Goal: Task Accomplishment & Management: Use online tool/utility

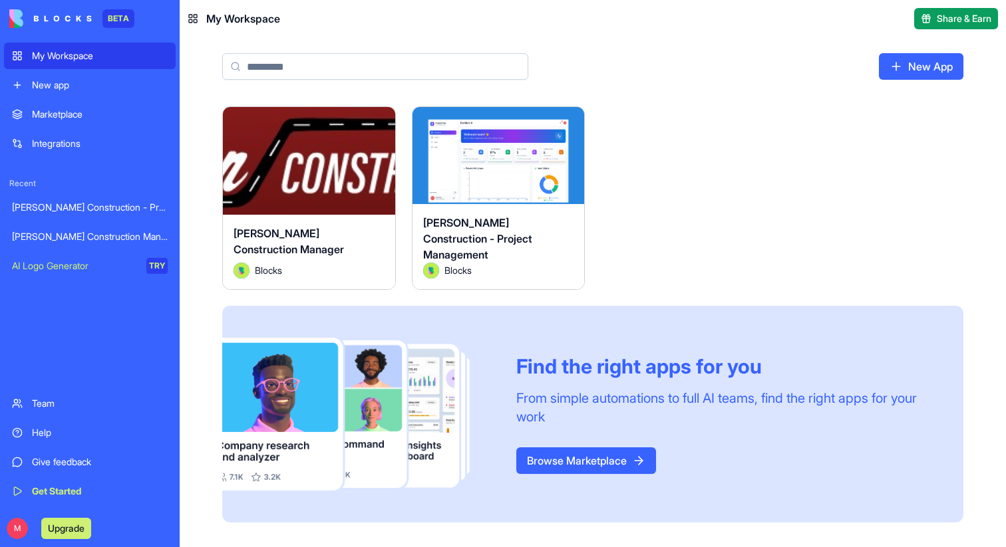
click at [692, 183] on div "Launch [PERSON_NAME] Construction Manager Blocks Launch [PERSON_NAME] Construct…" at bounding box center [592, 314] width 741 height 416
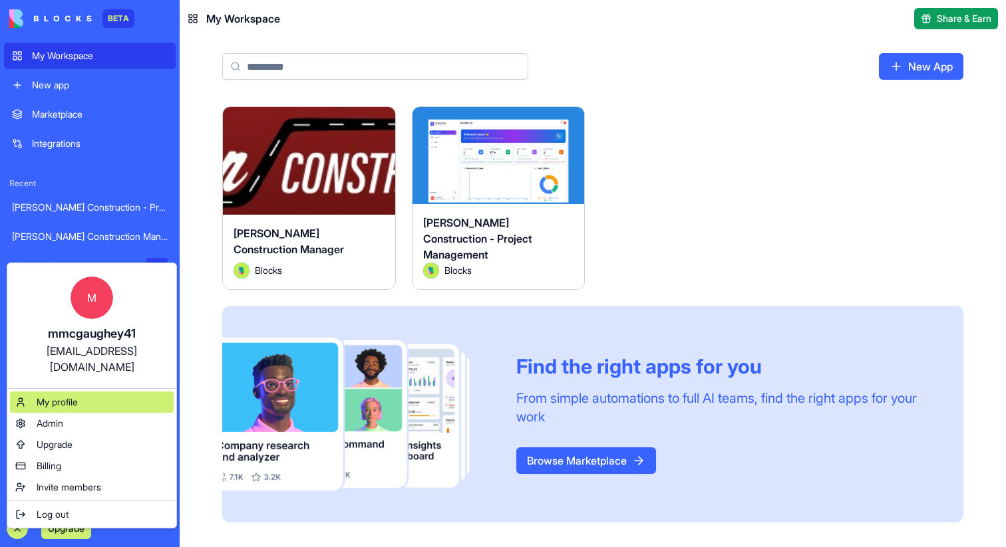
click at [109, 392] on div "My profile" at bounding box center [92, 402] width 164 height 21
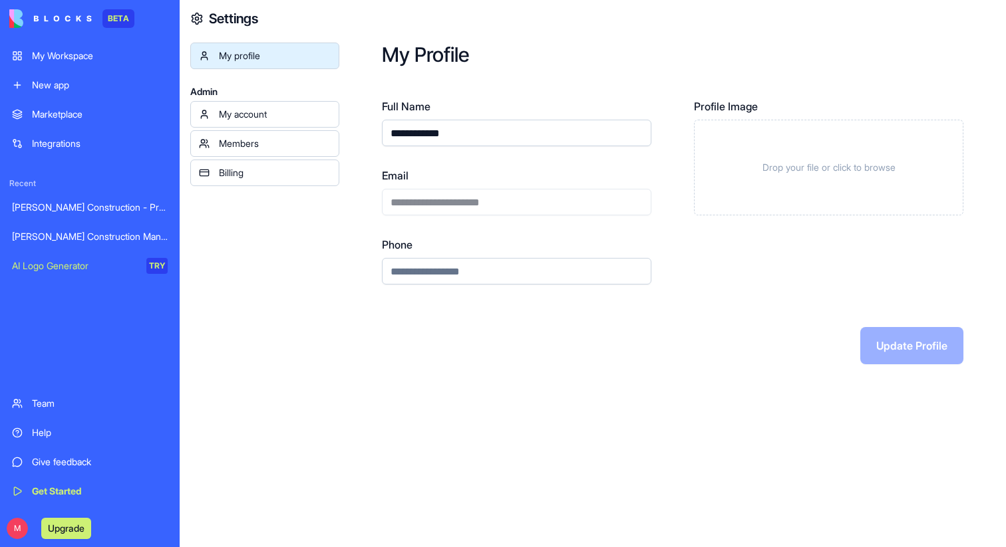
click at [75, 54] on div "My Workspace" at bounding box center [100, 55] width 136 height 13
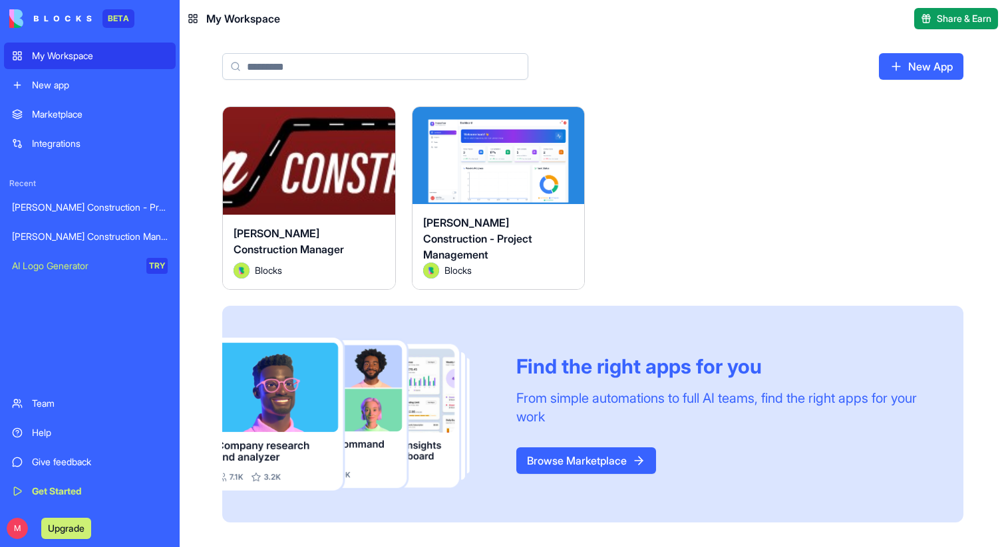
click at [105, 92] on link "New app" at bounding box center [90, 85] width 172 height 27
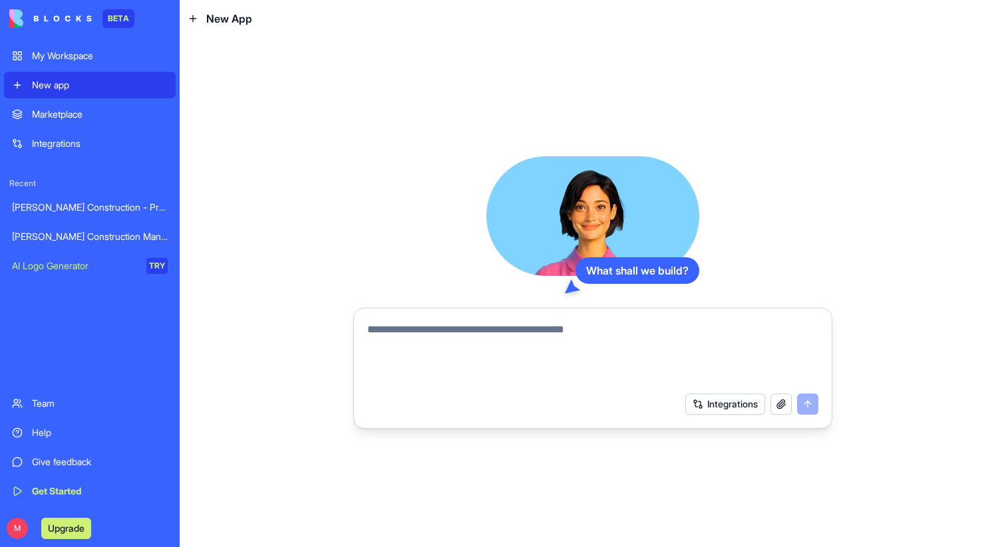
click at [94, 61] on div "My Workspace" at bounding box center [100, 55] width 136 height 13
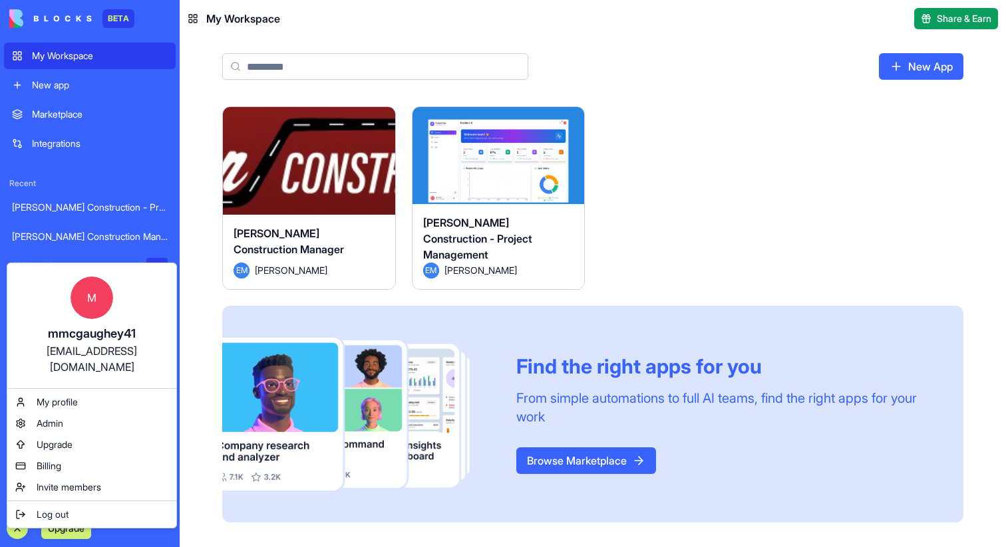
click at [683, 208] on html "BETA My Workspace New app Marketplace Integrations Recent Gladen Construction -…" at bounding box center [503, 273] width 1006 height 547
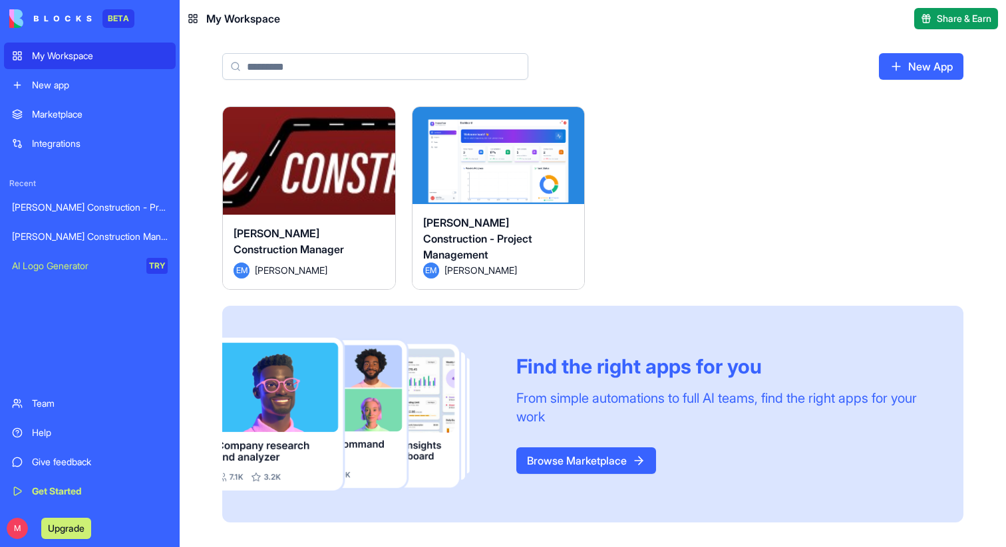
click at [7, 538] on div "M Upgrade" at bounding box center [90, 528] width 172 height 37
click at [9, 537] on div "M Upgrade" at bounding box center [52, 528] width 87 height 21
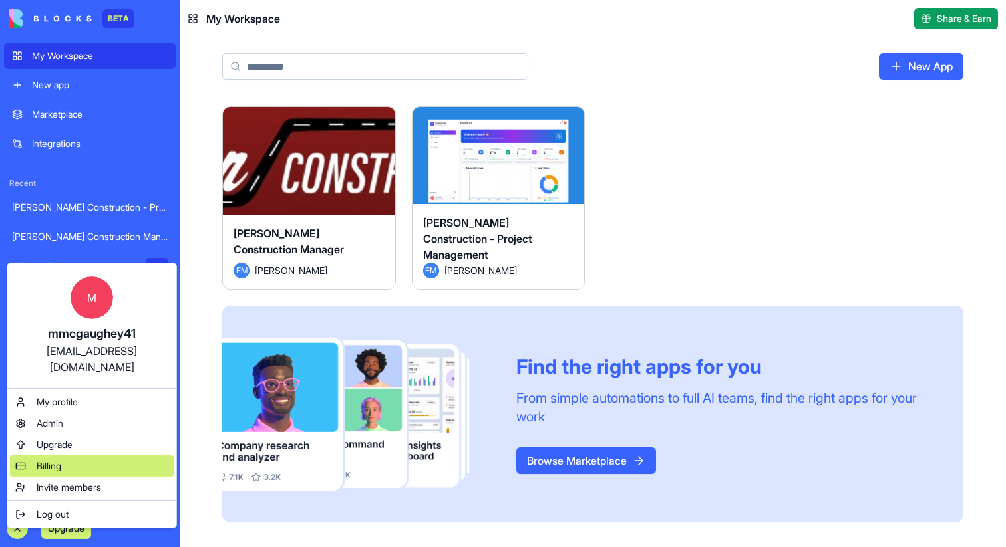
click at [94, 456] on div "Billing" at bounding box center [92, 466] width 164 height 21
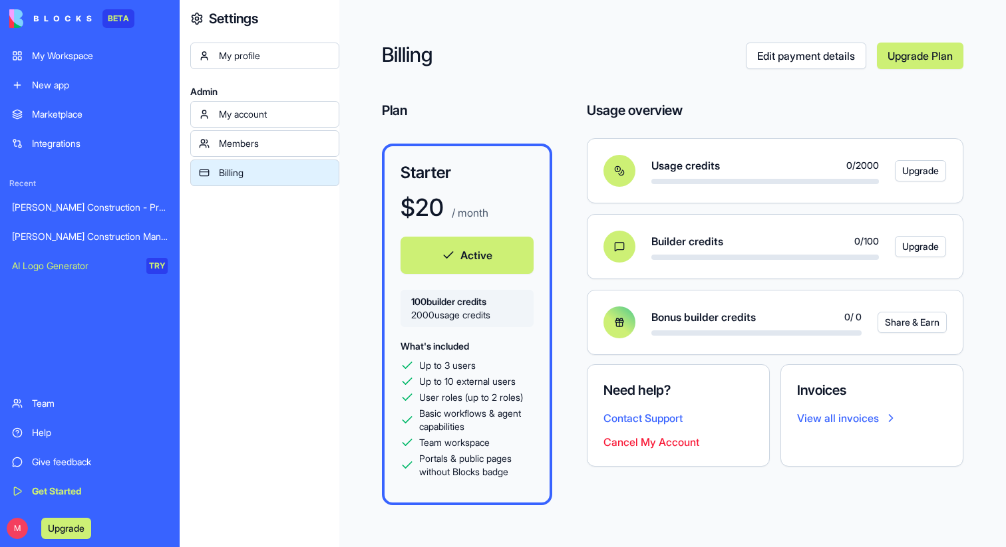
click at [86, 527] on button "Upgrade" at bounding box center [66, 528] width 50 height 21
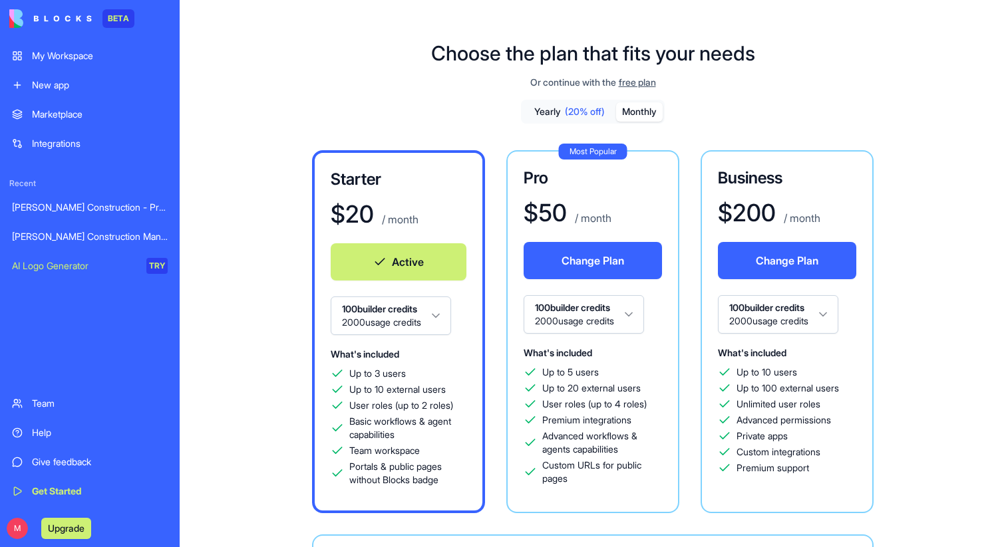
click at [100, 50] on div "My Workspace" at bounding box center [100, 55] width 136 height 13
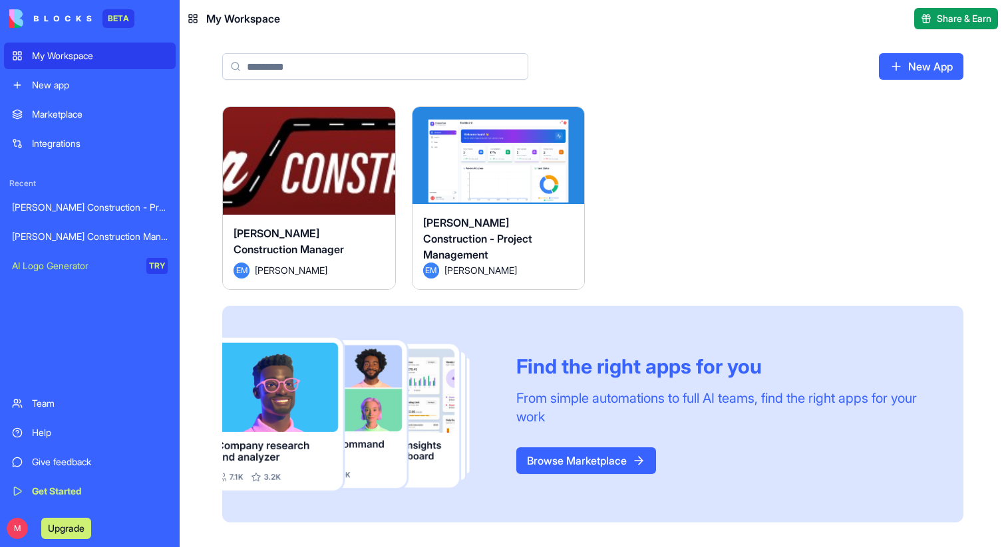
click at [295, 163] on button "Launch" at bounding box center [309, 161] width 100 height 27
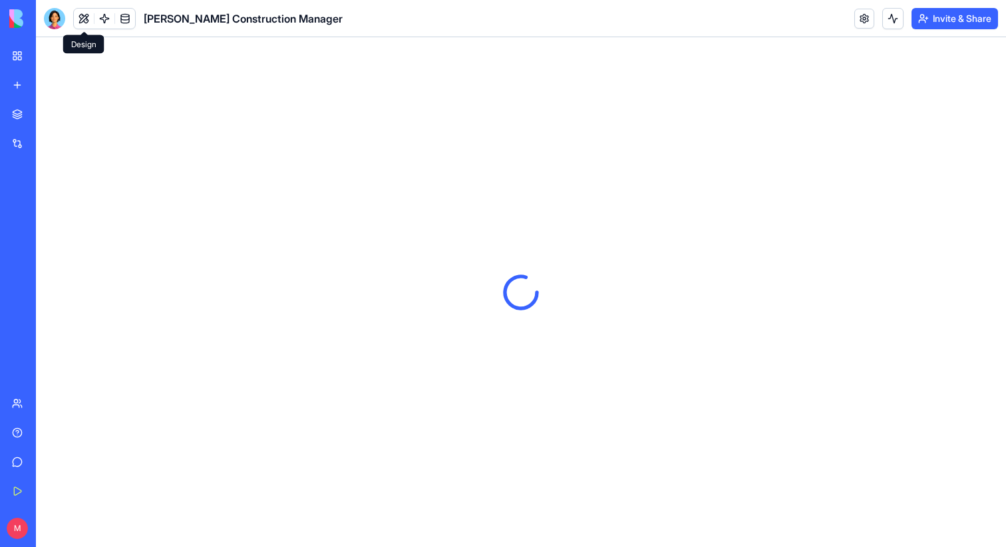
click at [83, 16] on button at bounding box center [84, 19] width 20 height 20
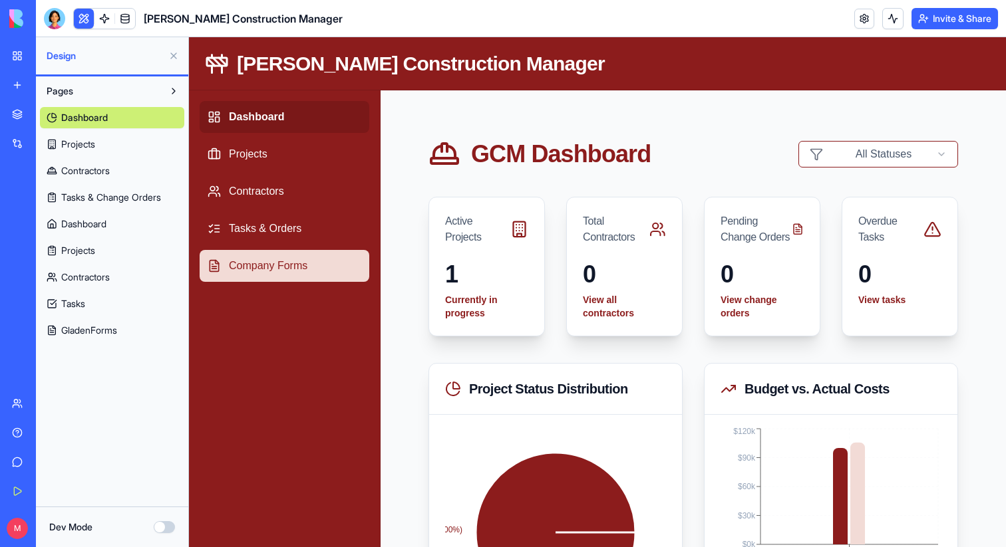
click at [317, 267] on link "Company Forms" at bounding box center [285, 266] width 170 height 32
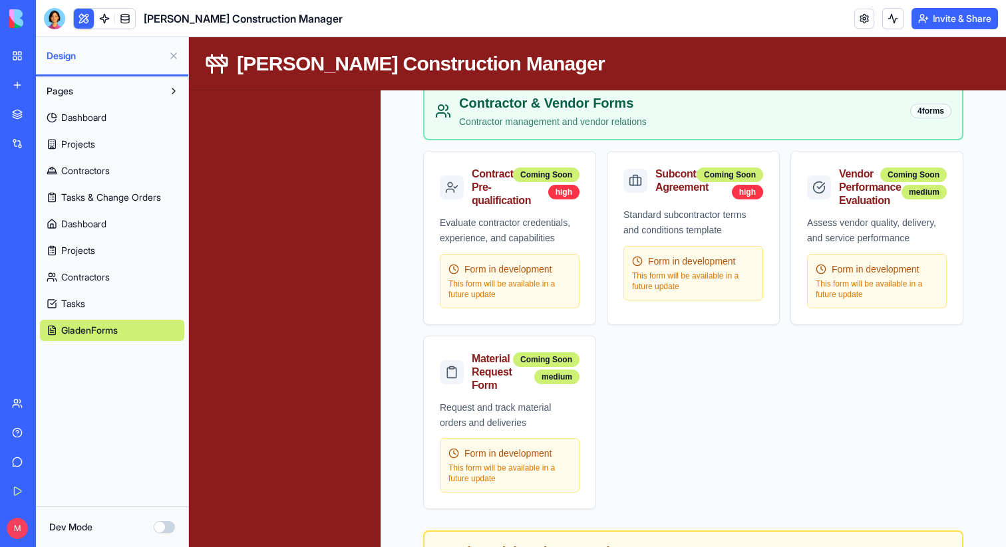
scroll to position [1194, 0]
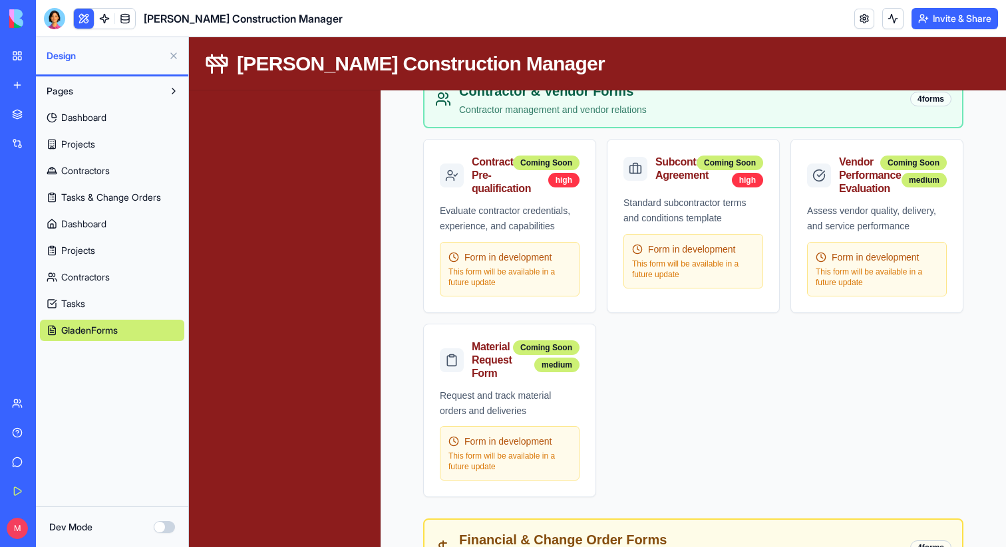
click at [160, 526] on button "Dev Mode" at bounding box center [164, 528] width 21 height 12
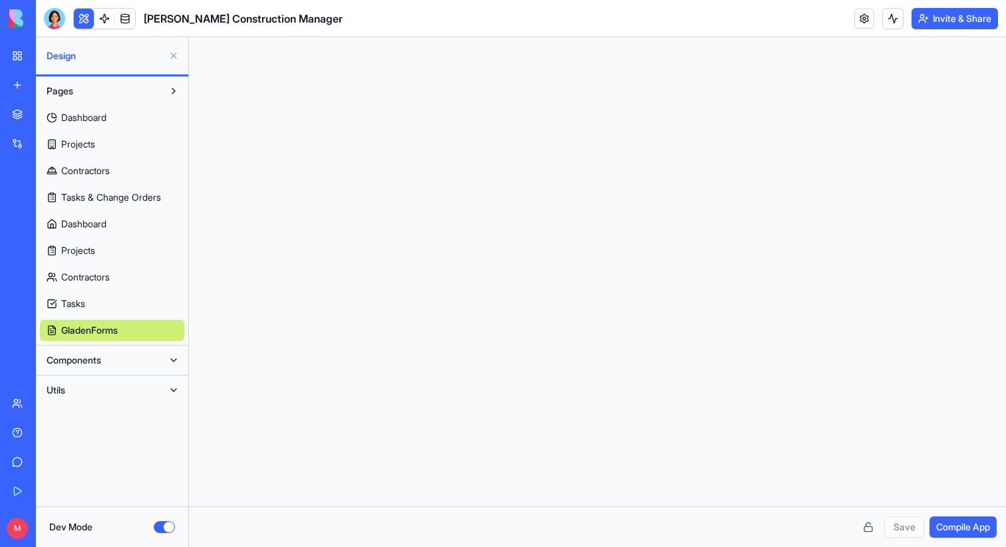
scroll to position [72, 0]
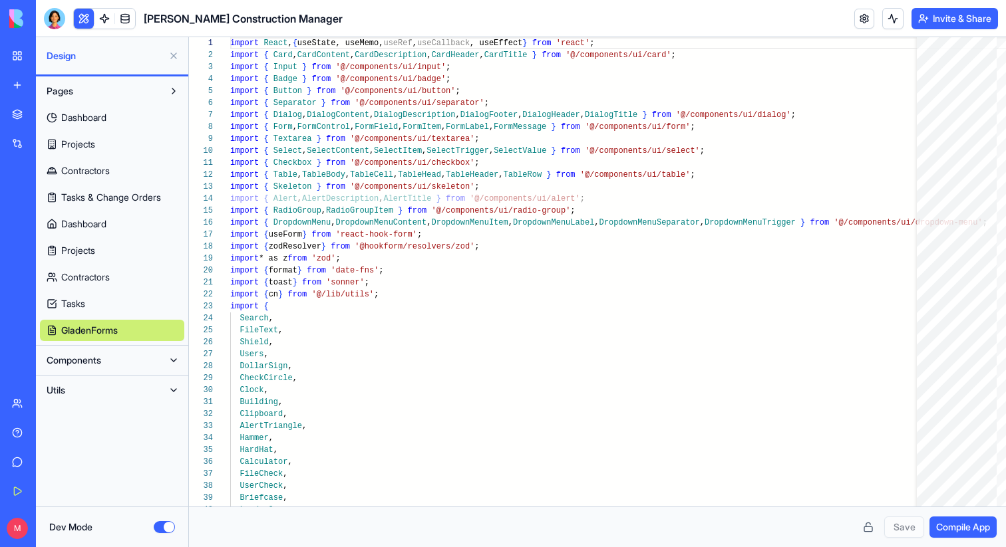
click at [92, 364] on span "Components" at bounding box center [74, 360] width 55 height 13
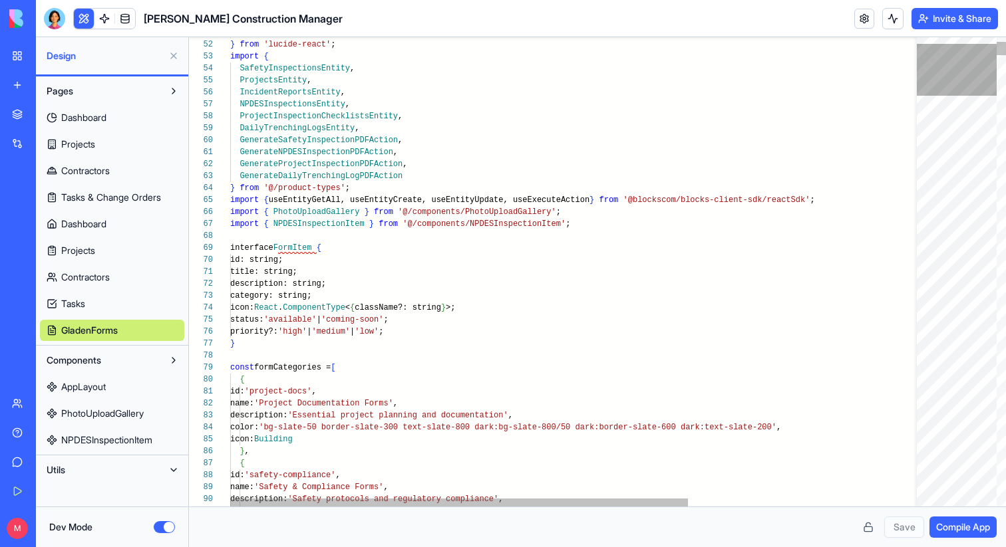
click at [936, 69] on div at bounding box center [957, 70] width 80 height 52
click at [220, 367] on div at bounding box center [222, 368] width 17 height 12
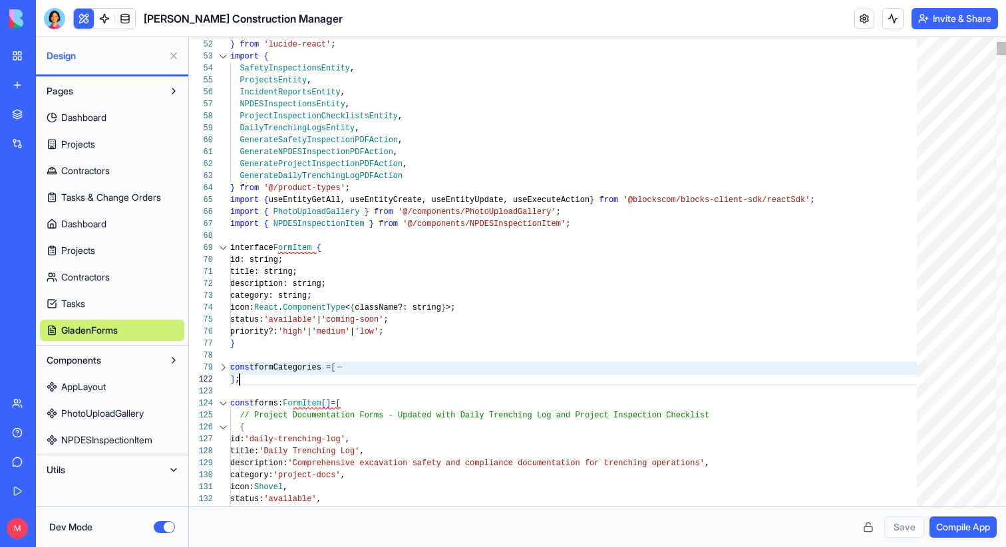
scroll to position [96, 0]
drag, startPoint x: 253, startPoint y: 379, endPoint x: 224, endPoint y: 366, distance: 32.5
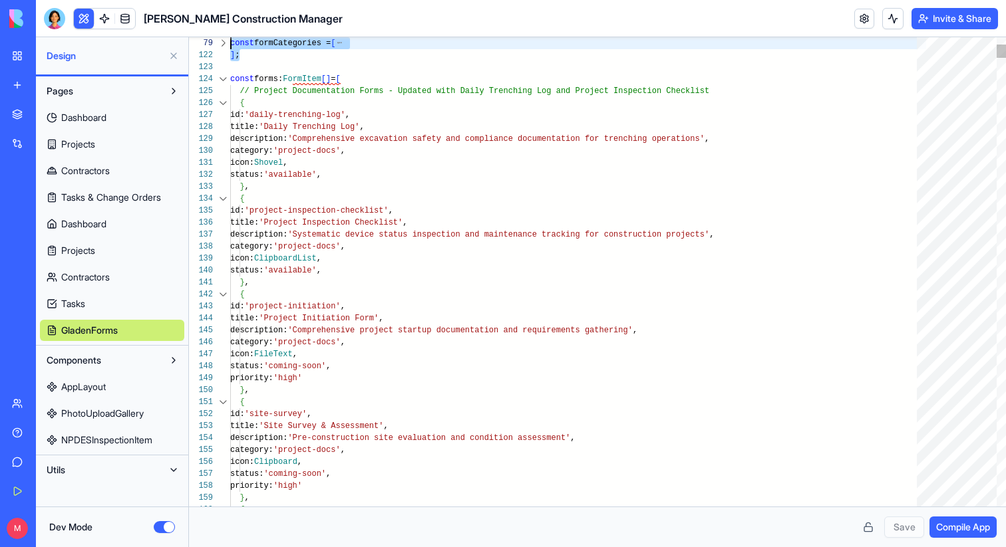
click at [222, 76] on div at bounding box center [222, 79] width 17 height 12
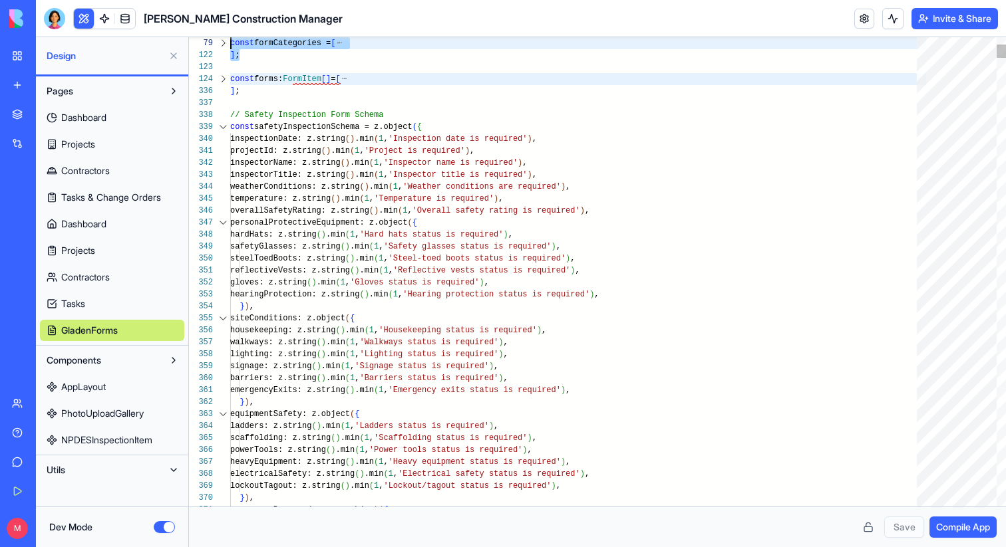
click at [220, 124] on div at bounding box center [222, 127] width 17 height 12
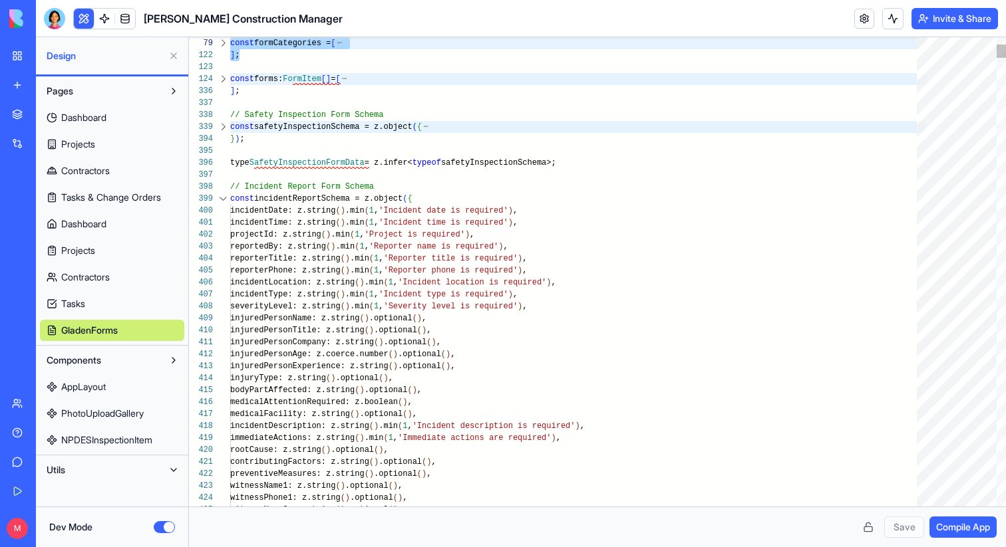
click at [218, 194] on div at bounding box center [222, 199] width 17 height 12
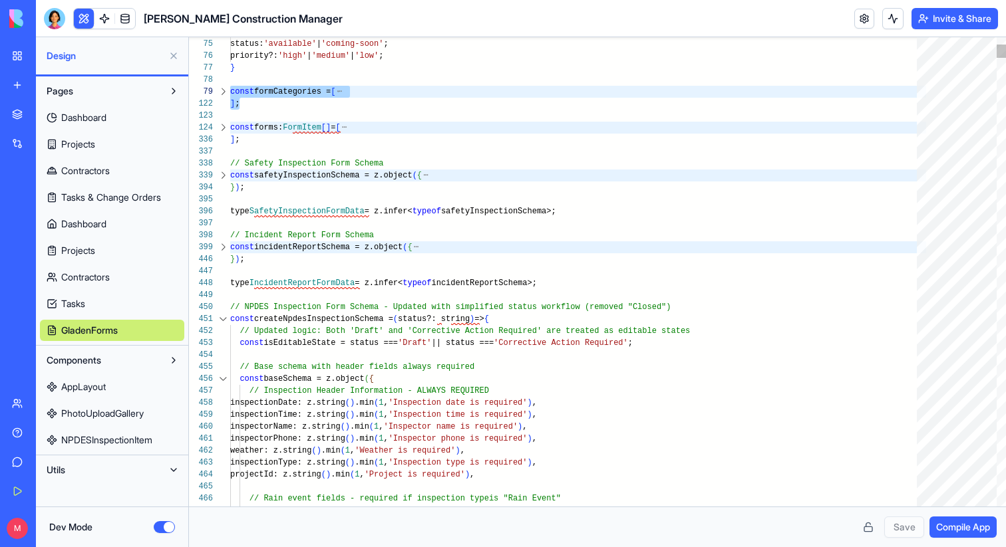
click at [224, 91] on div at bounding box center [222, 92] width 17 height 12
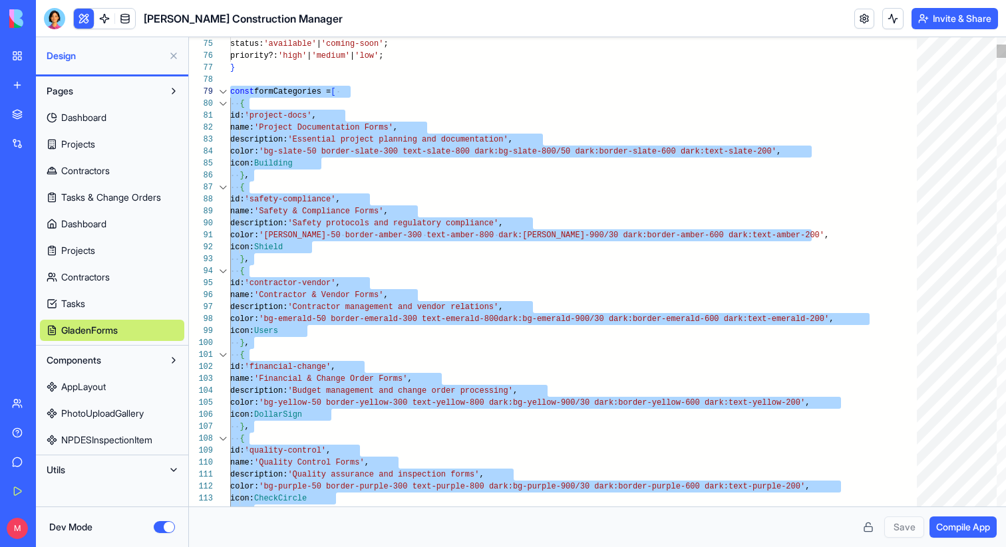
click at [224, 91] on div at bounding box center [222, 92] width 17 height 12
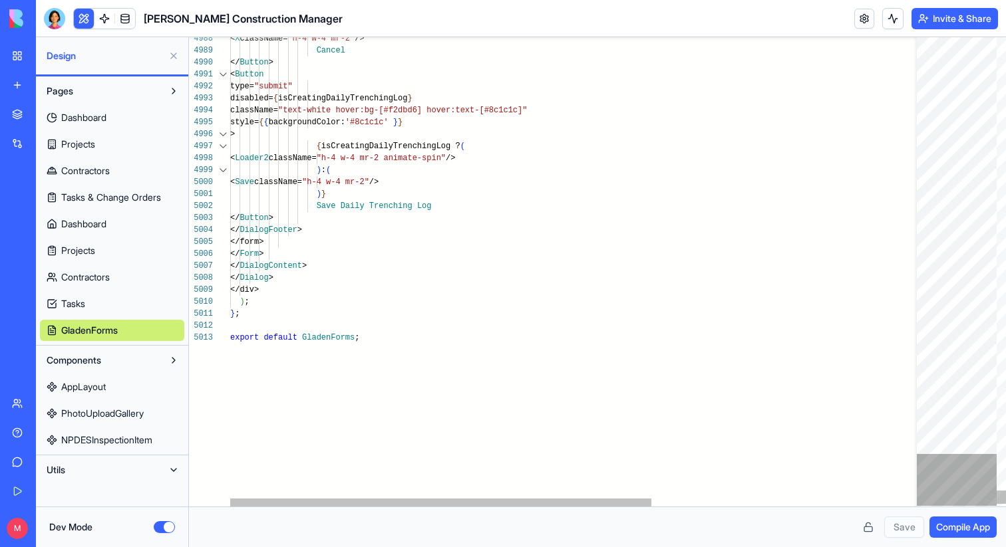
click at [941, 463] on div at bounding box center [957, 480] width 80 height 52
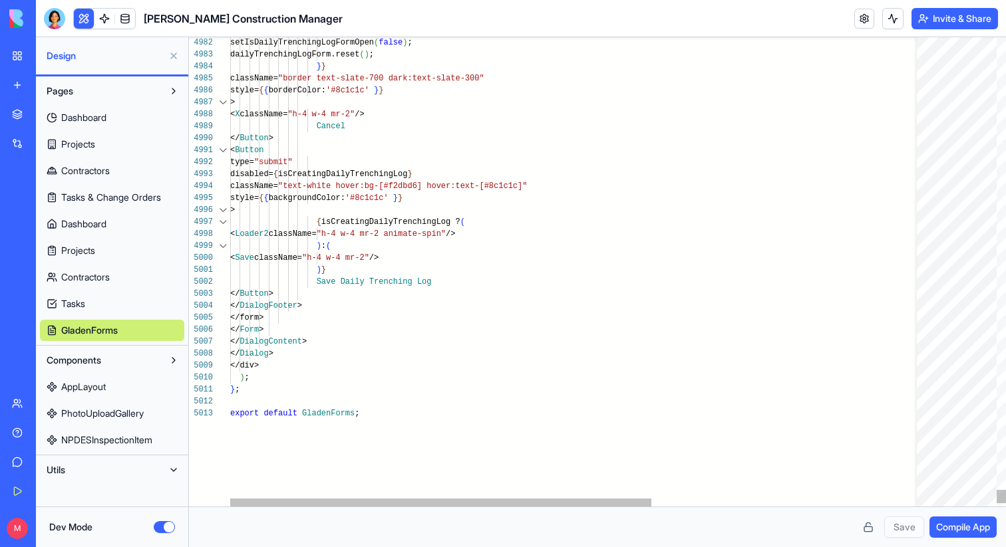
scroll to position [84, 9]
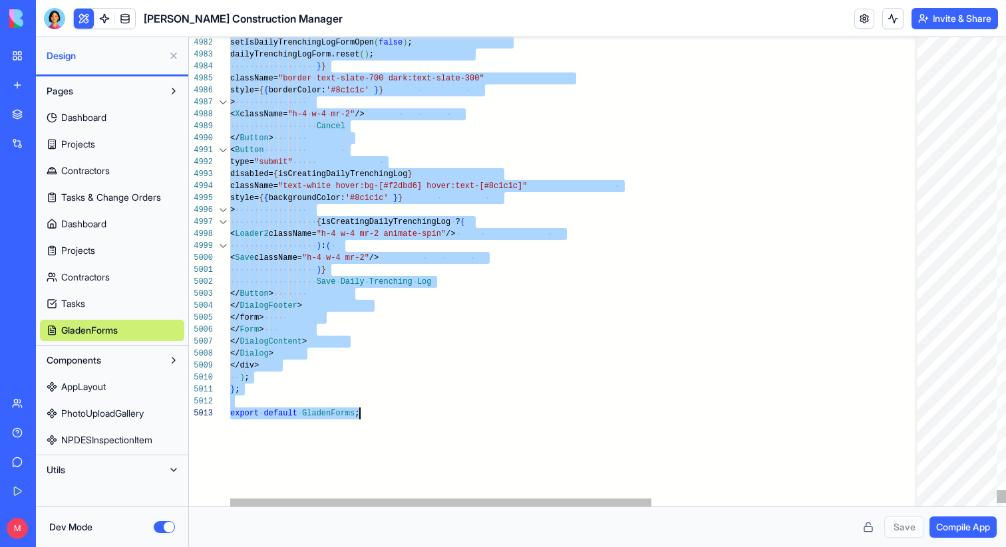
type textarea "**********"
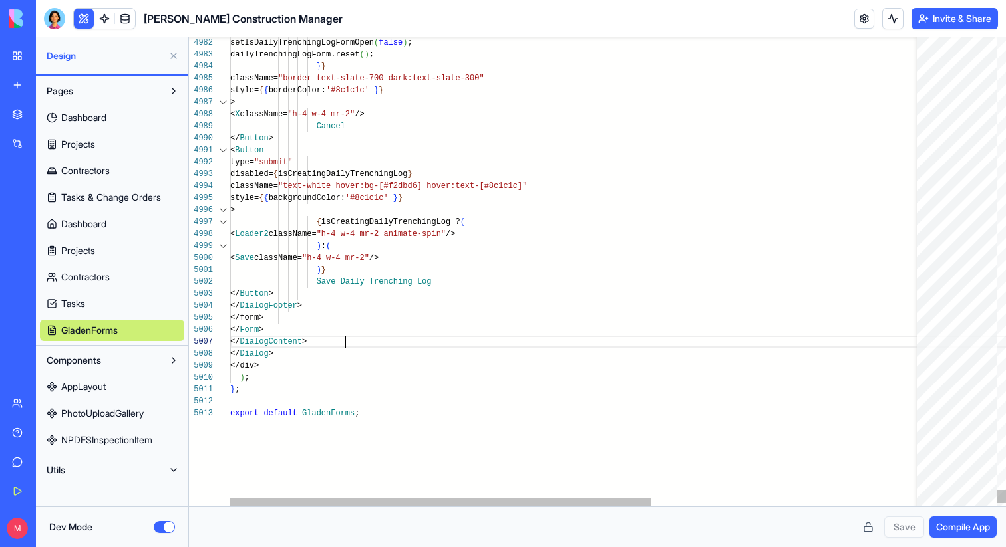
scroll to position [36, 115]
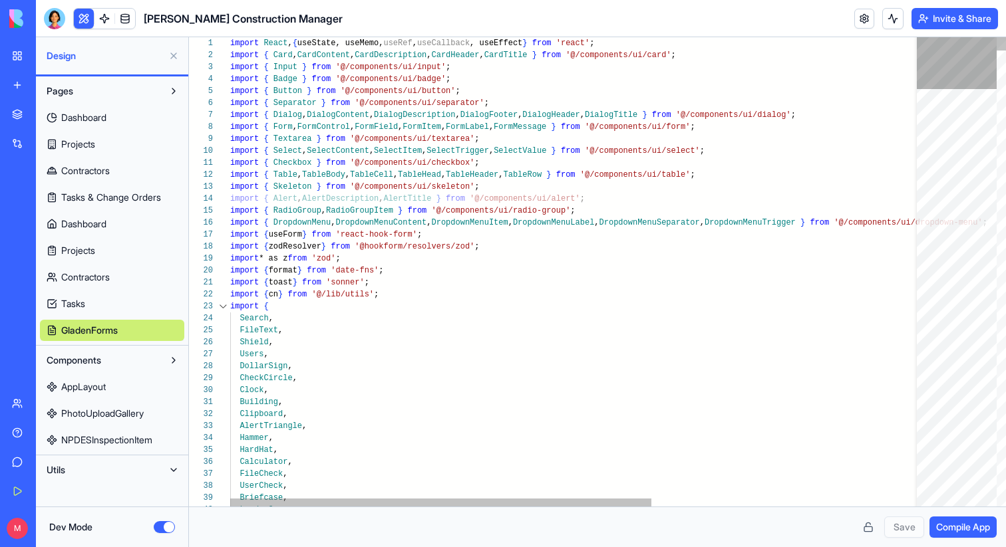
click at [968, 37] on div at bounding box center [957, 63] width 80 height 52
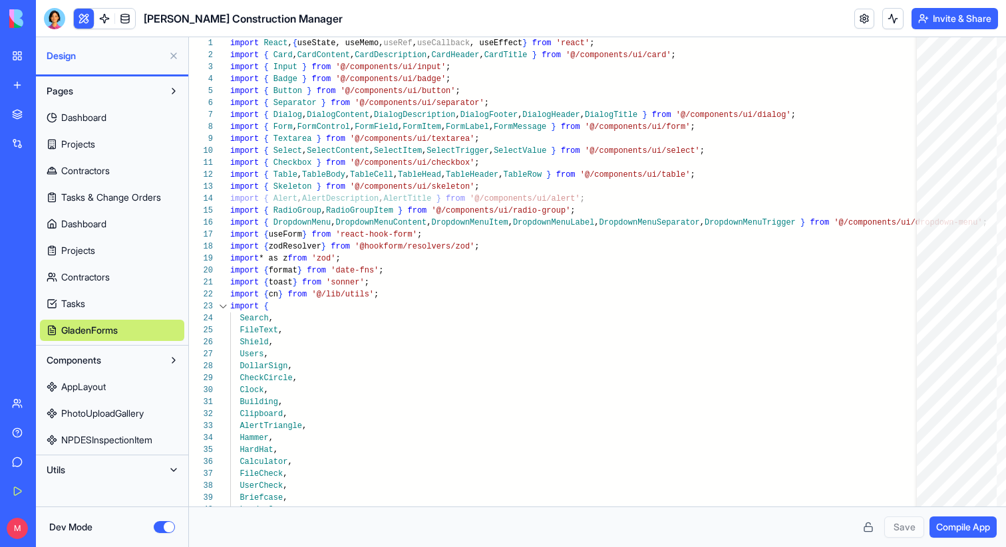
click at [161, 524] on button "Dev Mode" at bounding box center [164, 528] width 21 height 12
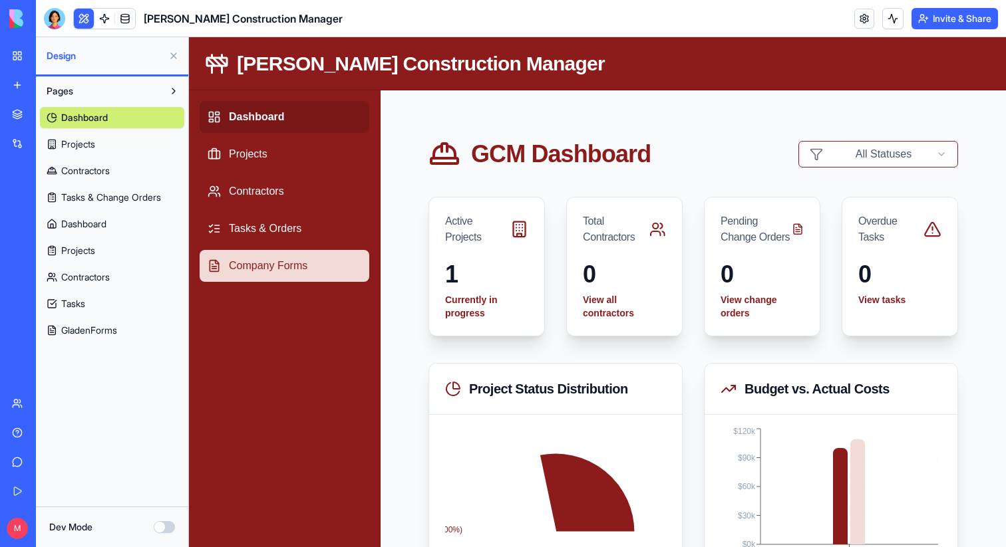
click at [290, 272] on link "Company Forms" at bounding box center [285, 266] width 170 height 32
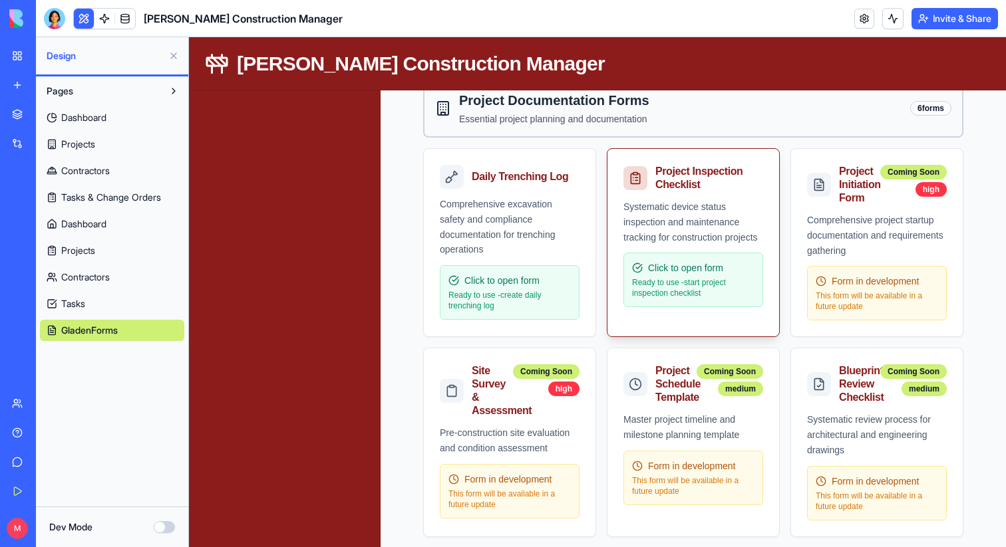
scroll to position [331, 0]
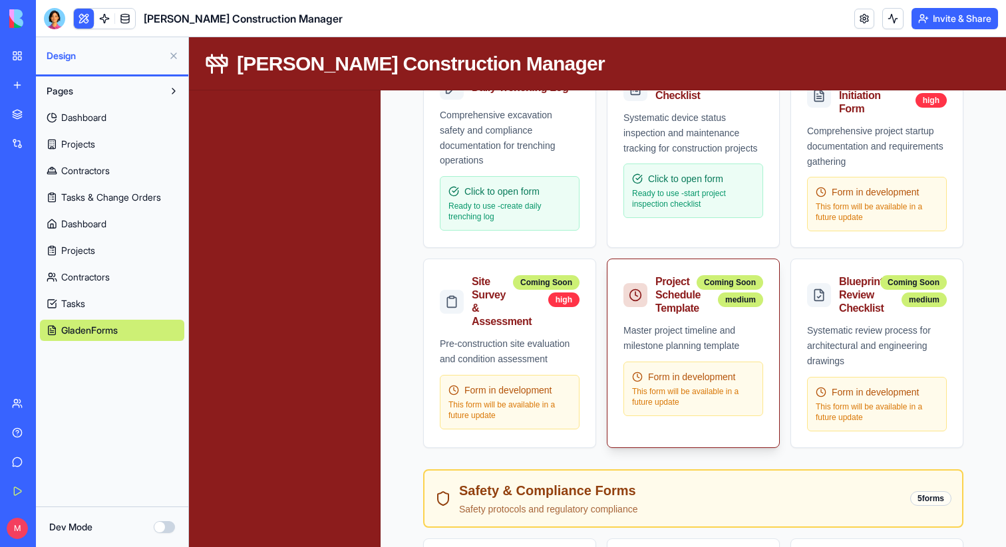
click at [688, 335] on div "Master project timeline and milestone planning template" at bounding box center [693, 338] width 140 height 31
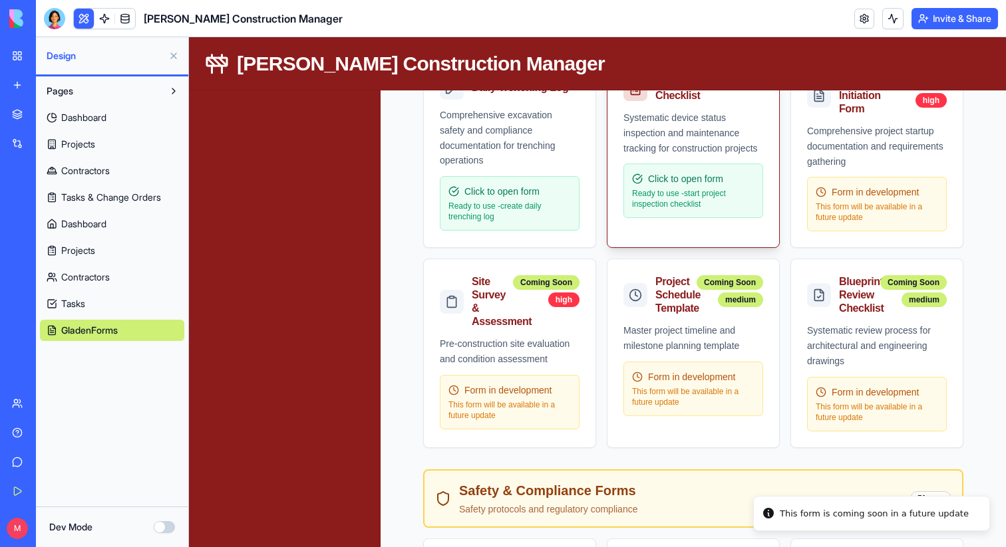
click at [696, 190] on p "Ready to use - start project inspection checklist" at bounding box center [693, 198] width 122 height 21
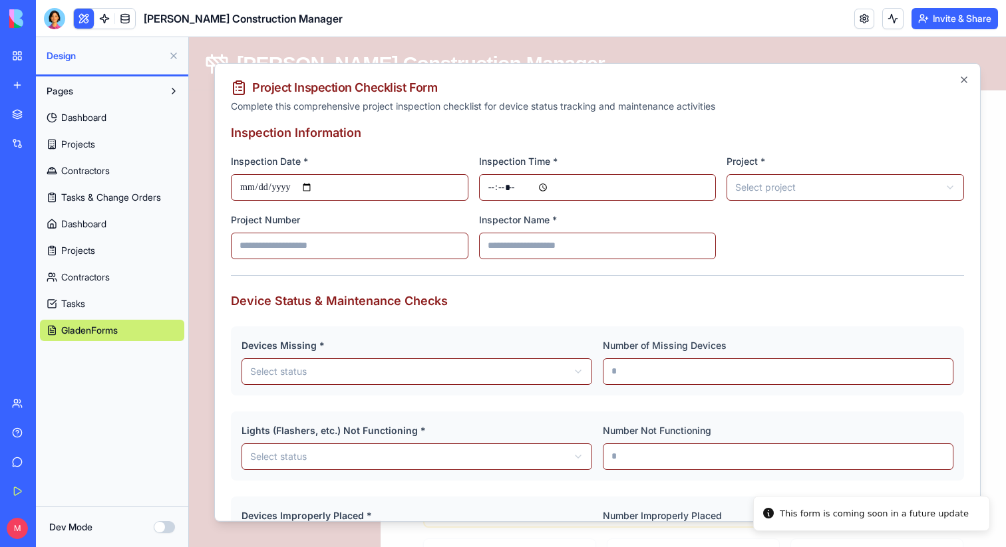
click at [971, 76] on div "**********" at bounding box center [597, 292] width 766 height 459
click at [968, 76] on icon "button" at bounding box center [964, 79] width 11 height 11
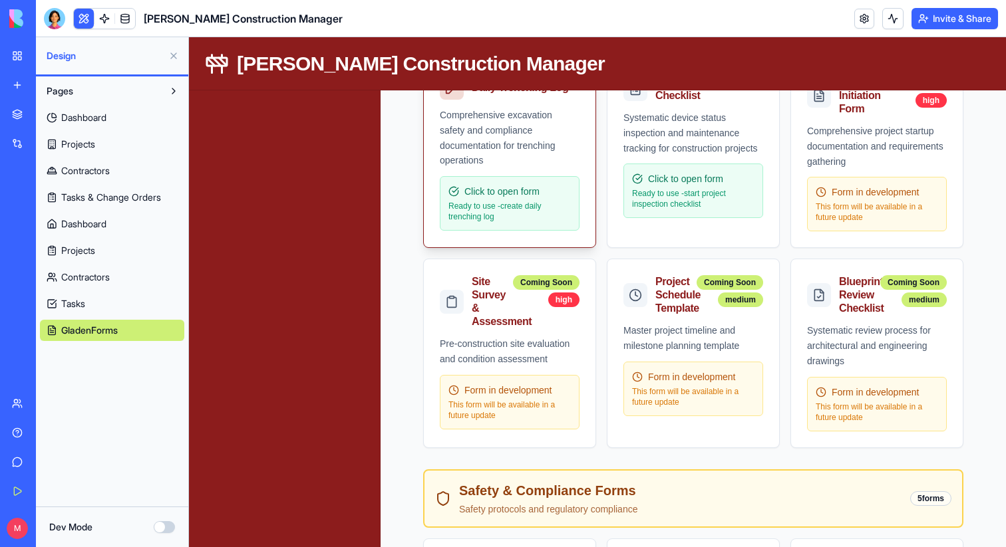
click at [532, 178] on div "Click to open form Ready to use - create daily trenching log" at bounding box center [510, 203] width 140 height 55
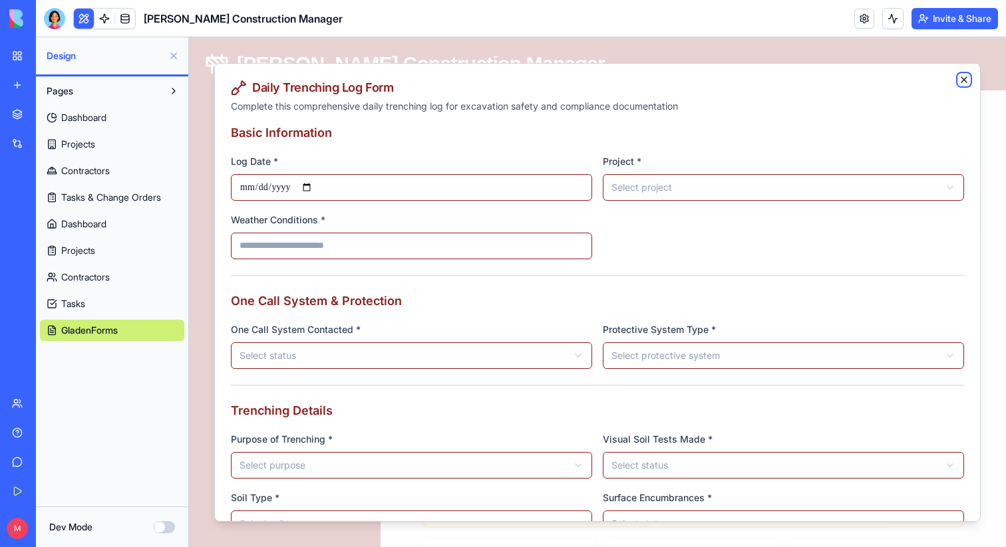
click at [961, 76] on icon "button" at bounding box center [964, 79] width 11 height 11
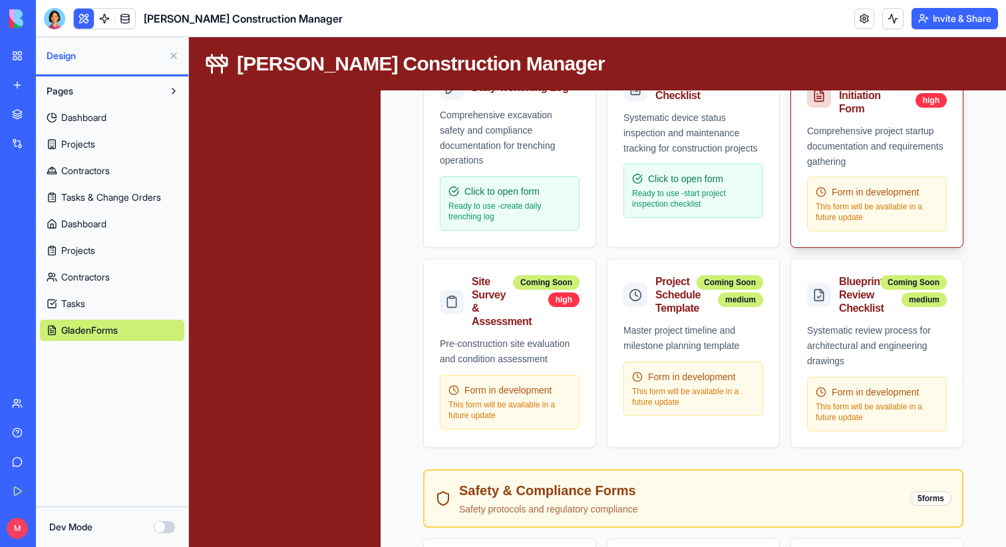
click at [919, 162] on div "Comprehensive project startup documentation and requirements gathering" at bounding box center [877, 146] width 140 height 45
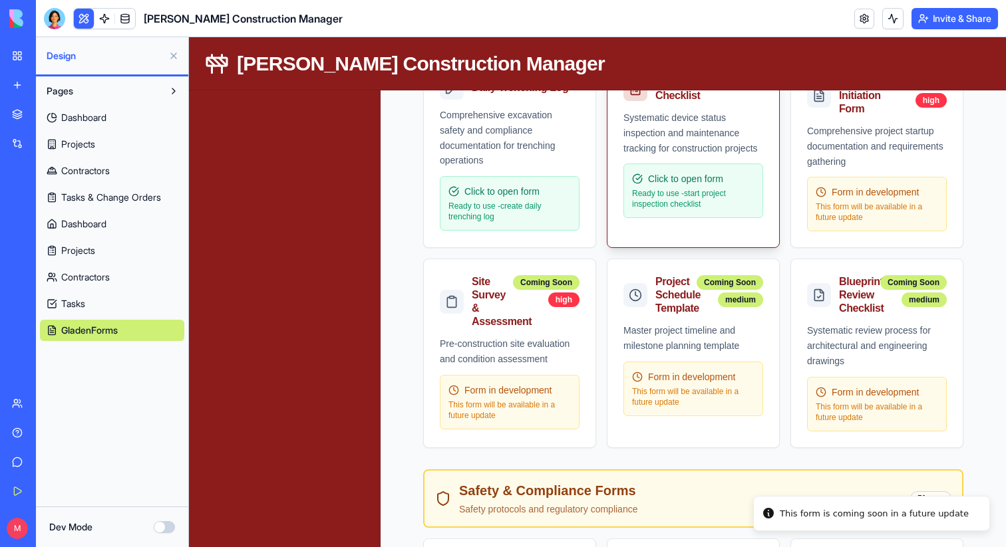
click at [714, 169] on div "Click to open form Ready to use - start project inspection checklist" at bounding box center [693, 191] width 140 height 55
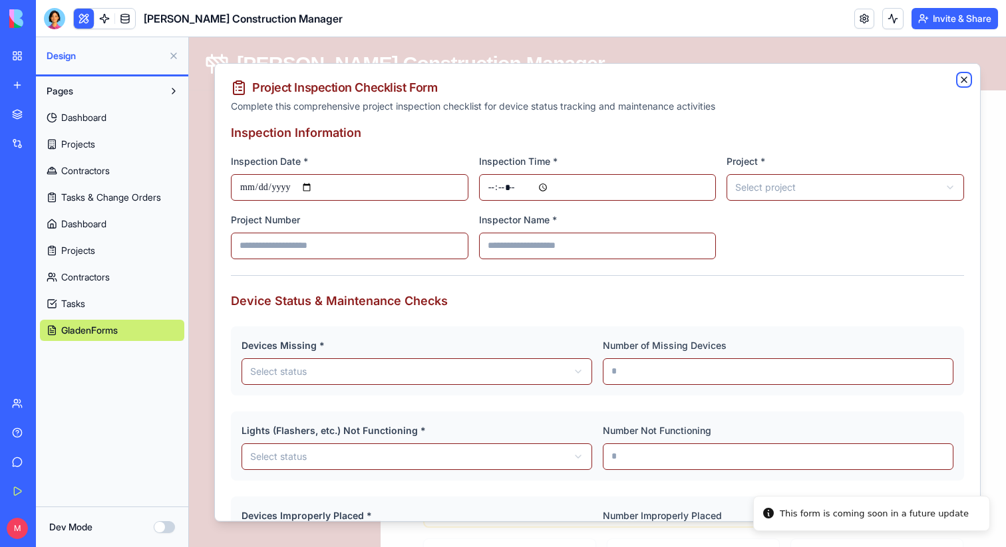
click at [960, 77] on icon "button" at bounding box center [964, 79] width 11 height 11
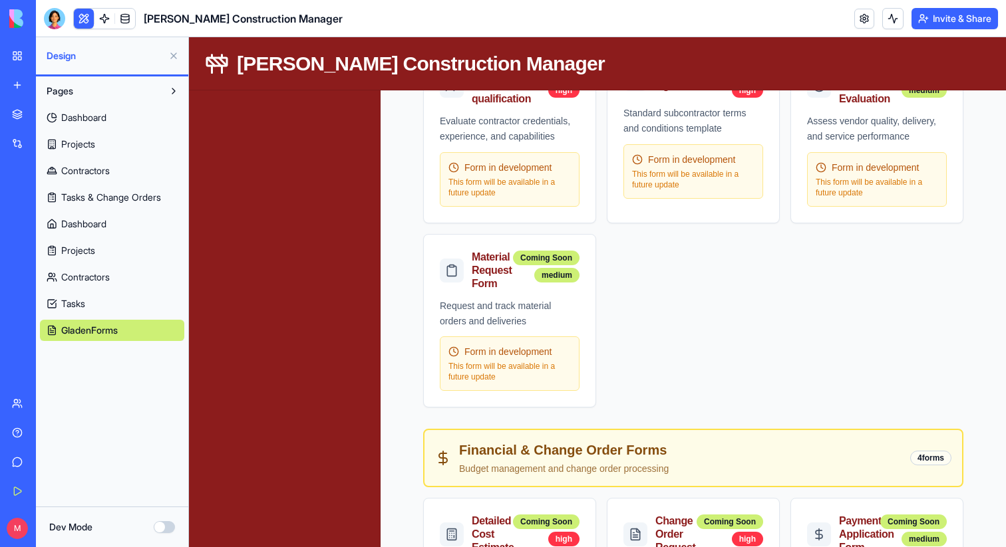
scroll to position [1095, 0]
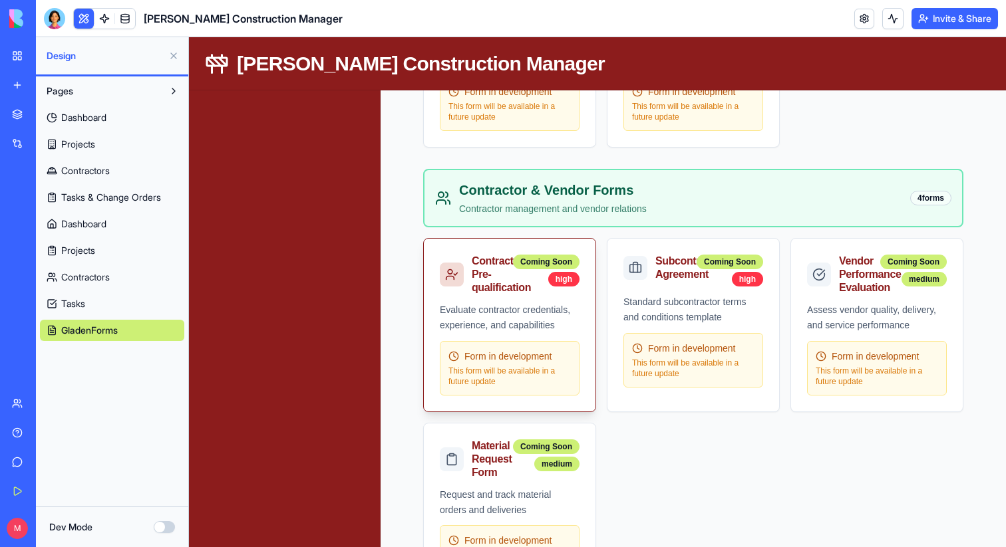
click at [563, 320] on div "Evaluate contractor credentials, experience, and capabilities" at bounding box center [510, 318] width 140 height 31
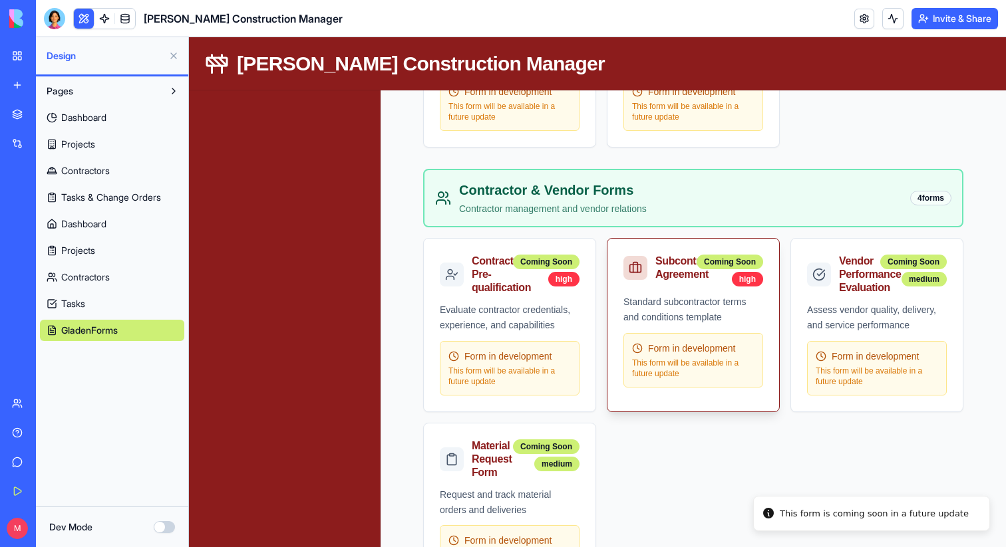
click at [763, 320] on div "Standard subcontractor terms and conditions template Form in development This f…" at bounding box center [693, 349] width 172 height 109
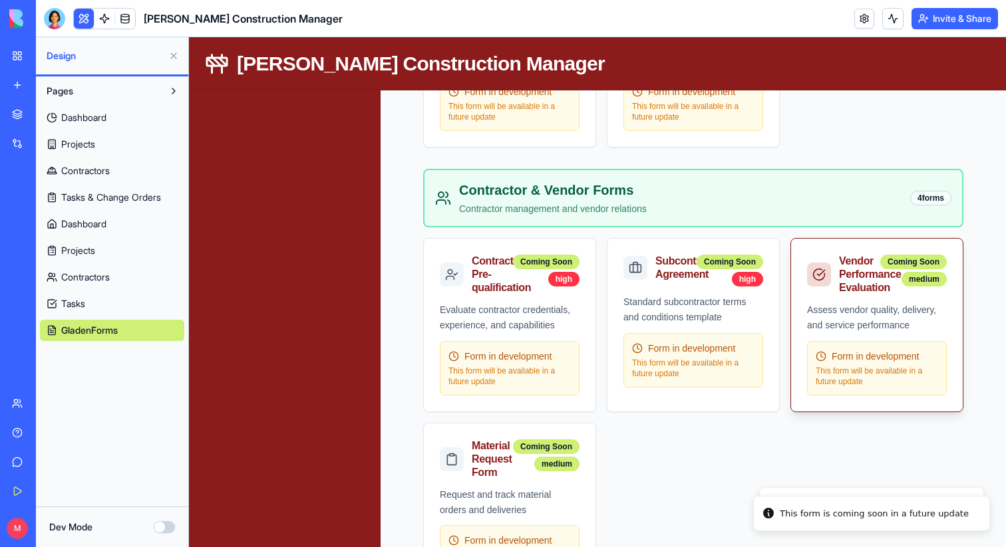
click at [865, 308] on div "Assess vendor quality, delivery, and service performance" at bounding box center [877, 318] width 140 height 31
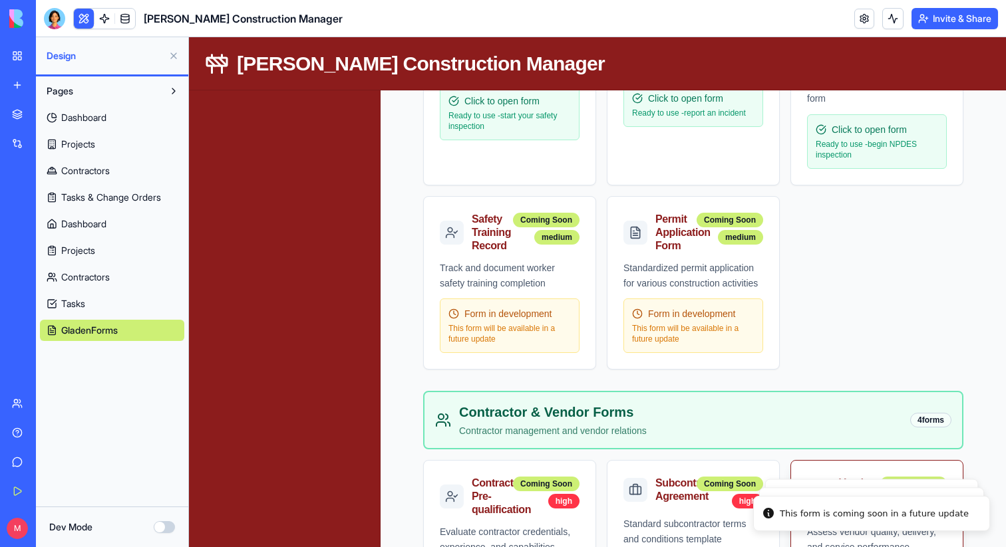
scroll to position [834, 0]
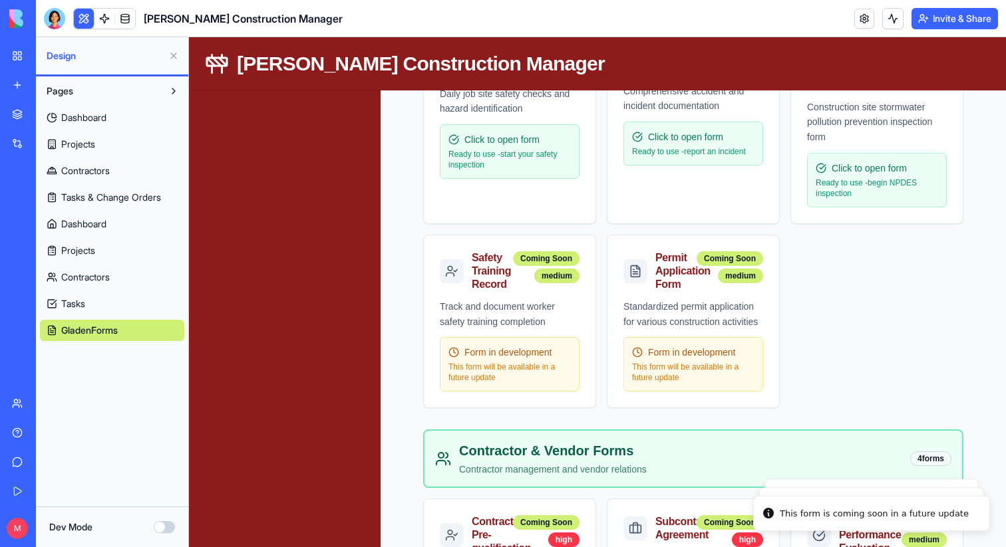
click at [866, 439] on div "Contractor & Vendor Forms Contractor management and vendor relations 4 forms" at bounding box center [693, 459] width 540 height 59
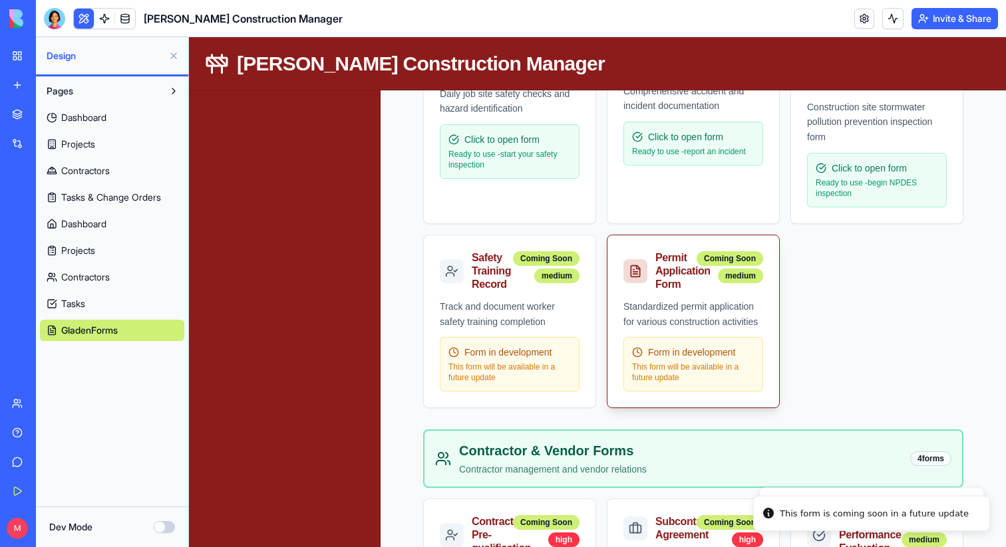
click at [714, 351] on span "Form in development" at bounding box center [692, 352] width 88 height 13
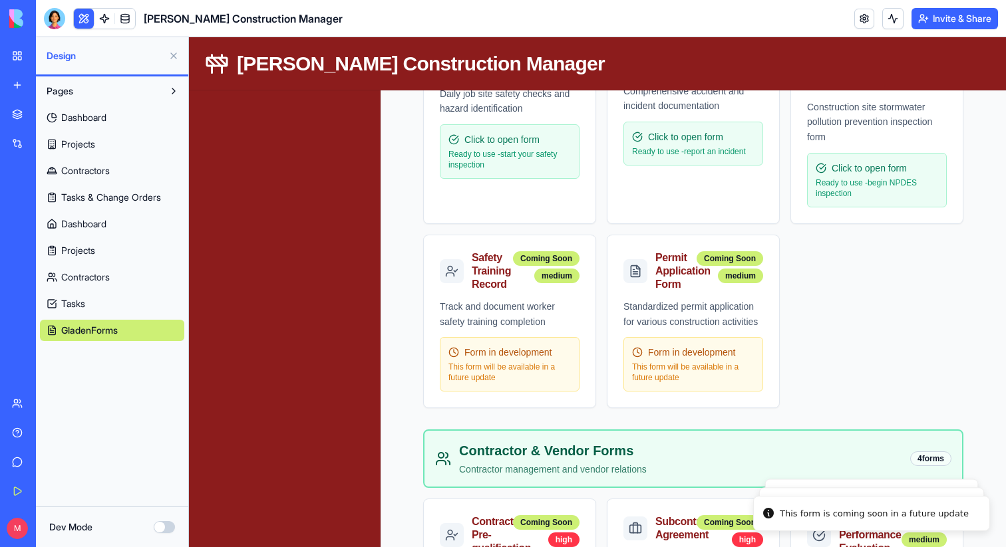
click at [820, 319] on div "Daily Safety Inspection Daily job site safety checks and hazard identification …" at bounding box center [693, 222] width 540 height 374
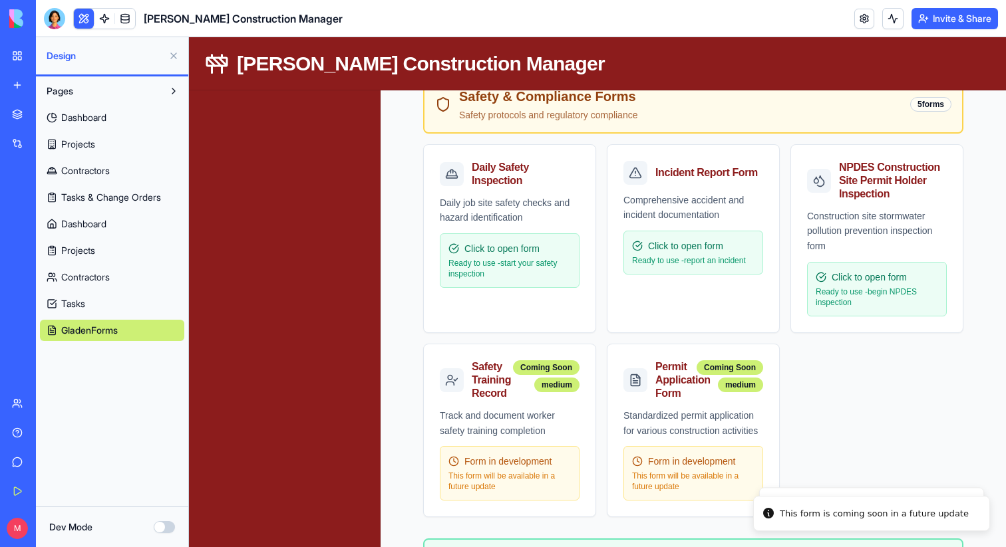
scroll to position [660, 0]
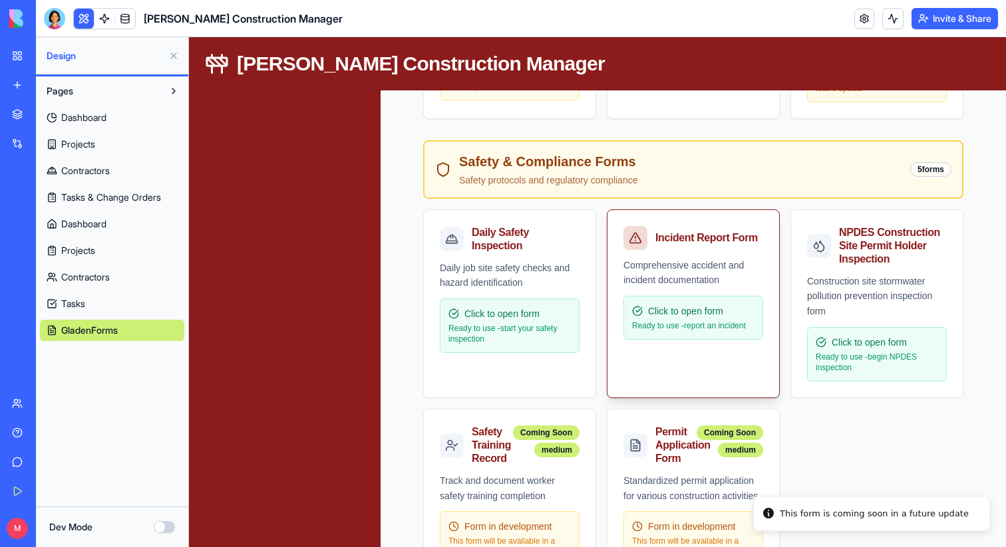
click at [731, 281] on div "Comprehensive accident and incident documentation" at bounding box center [693, 273] width 140 height 31
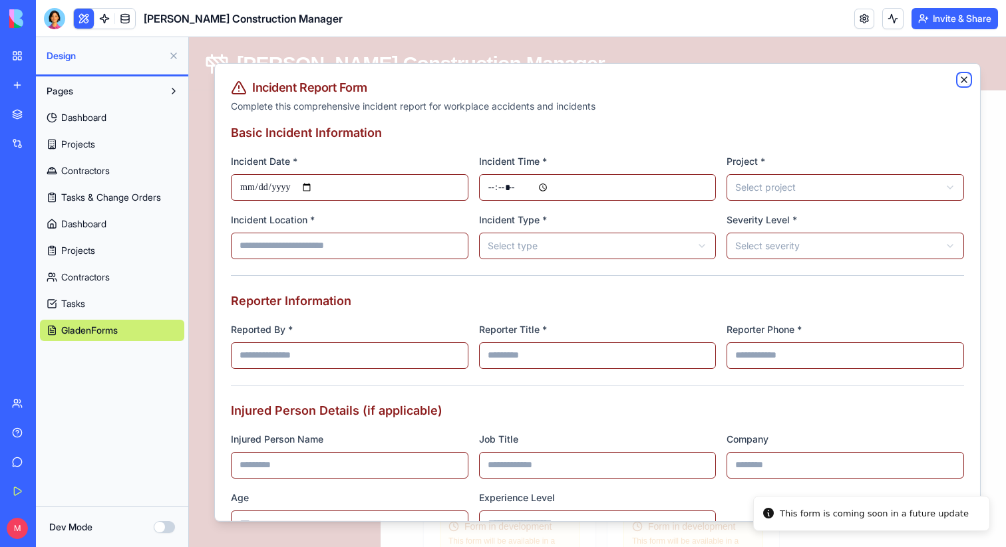
click at [966, 75] on icon "button" at bounding box center [964, 79] width 11 height 11
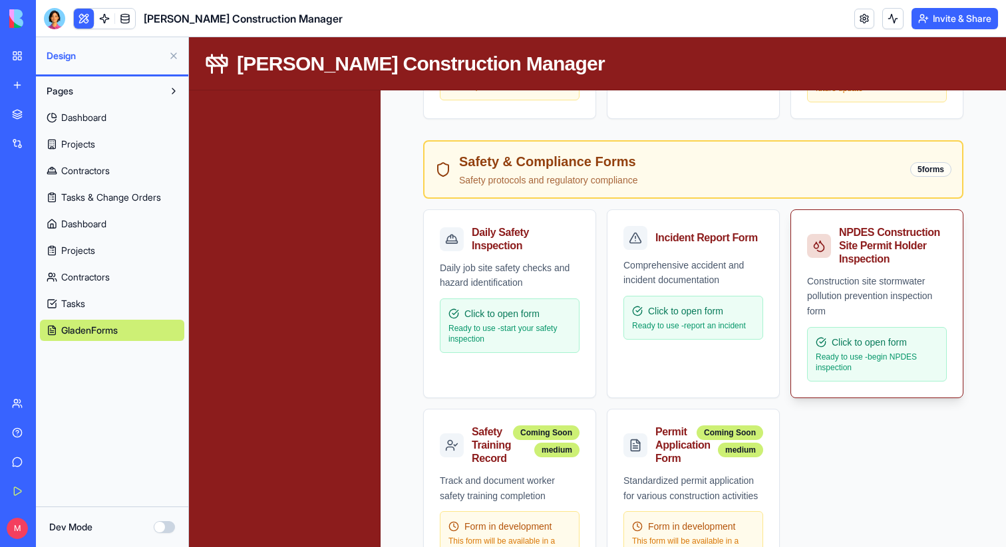
click at [908, 252] on div "NPDES Construction Site Permit Holder Inspection" at bounding box center [890, 246] width 102 height 40
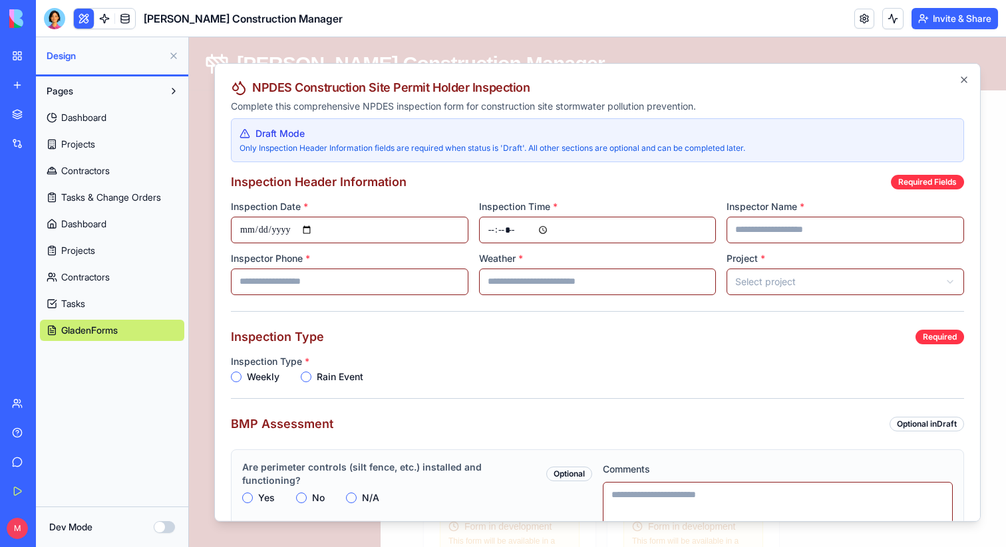
click at [962, 73] on div "**********" at bounding box center [597, 292] width 766 height 459
click at [961, 75] on icon "button" at bounding box center [964, 79] width 11 height 11
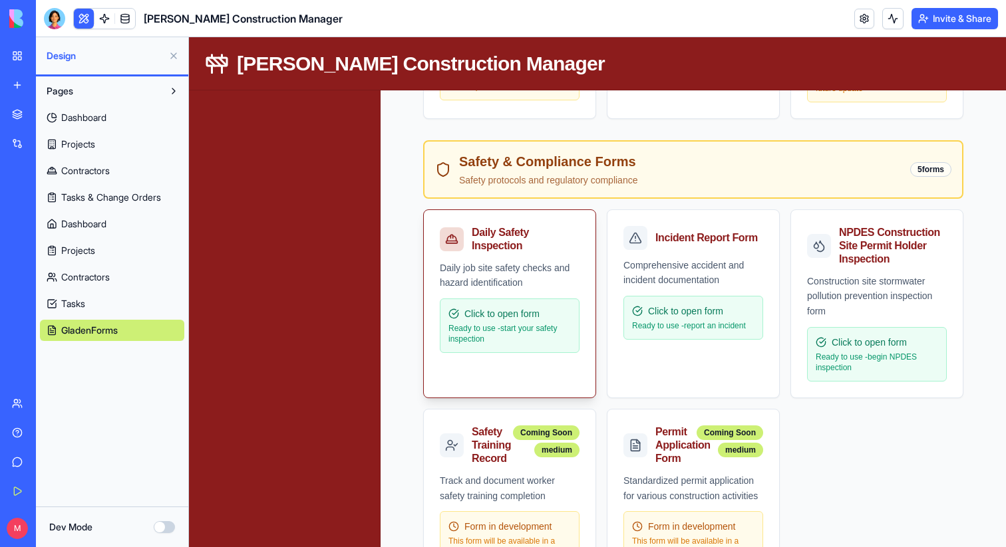
click at [484, 241] on div "Daily Safety Inspection" at bounding box center [523, 239] width 102 height 27
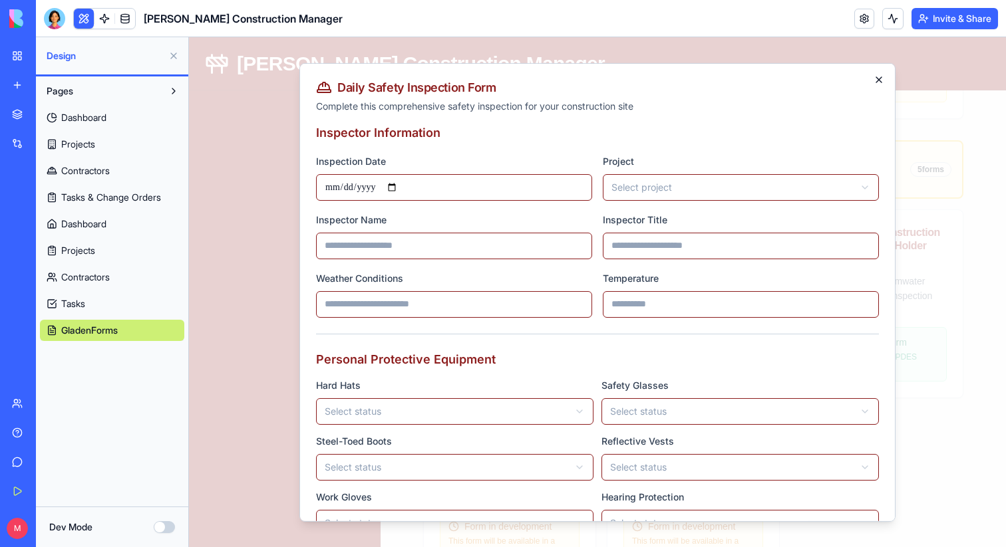
click at [879, 83] on icon "button" at bounding box center [878, 79] width 11 height 11
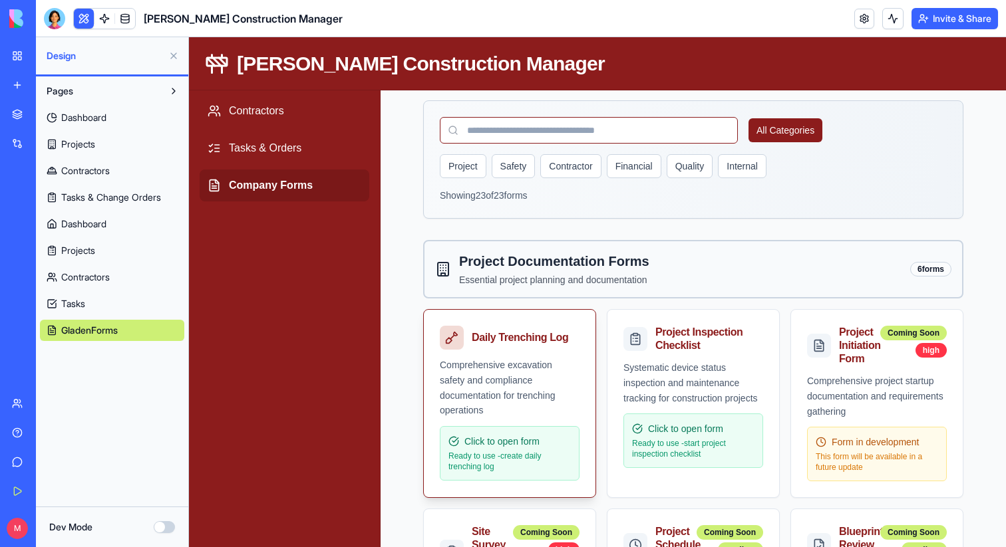
scroll to position [0, 0]
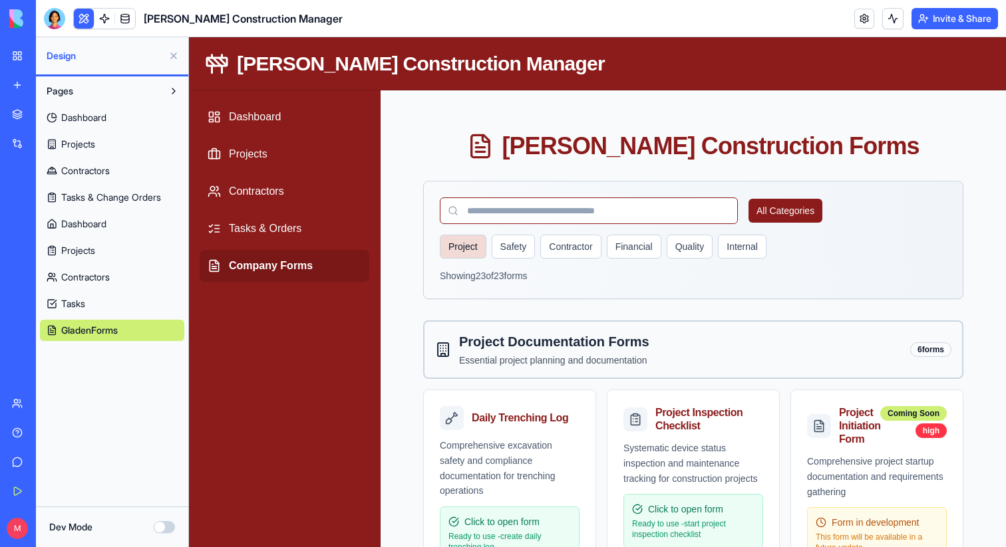
click at [471, 251] on button "Project" at bounding box center [463, 247] width 47 height 24
click at [471, 251] on button "Project" at bounding box center [462, 247] width 45 height 24
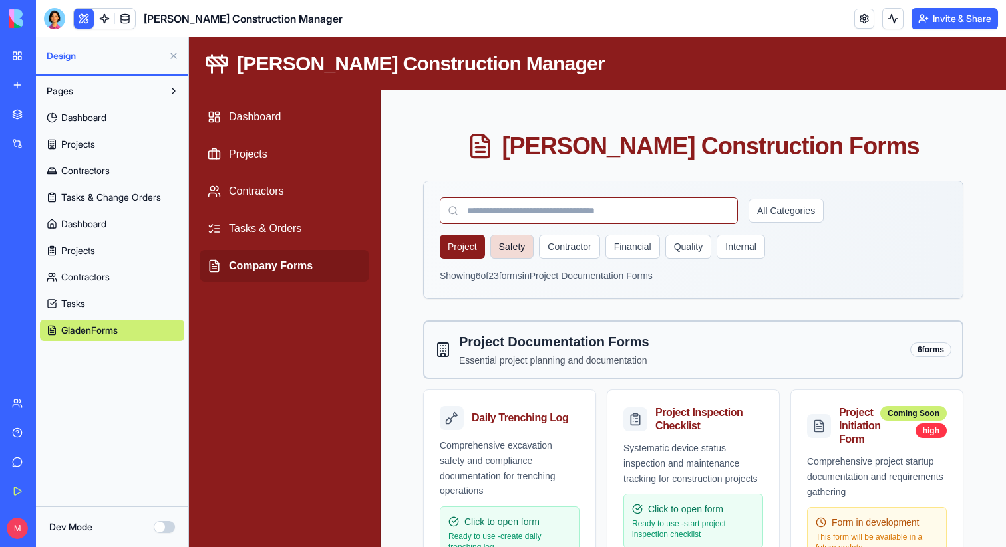
click at [523, 251] on button "Safety" at bounding box center [512, 247] width 44 height 24
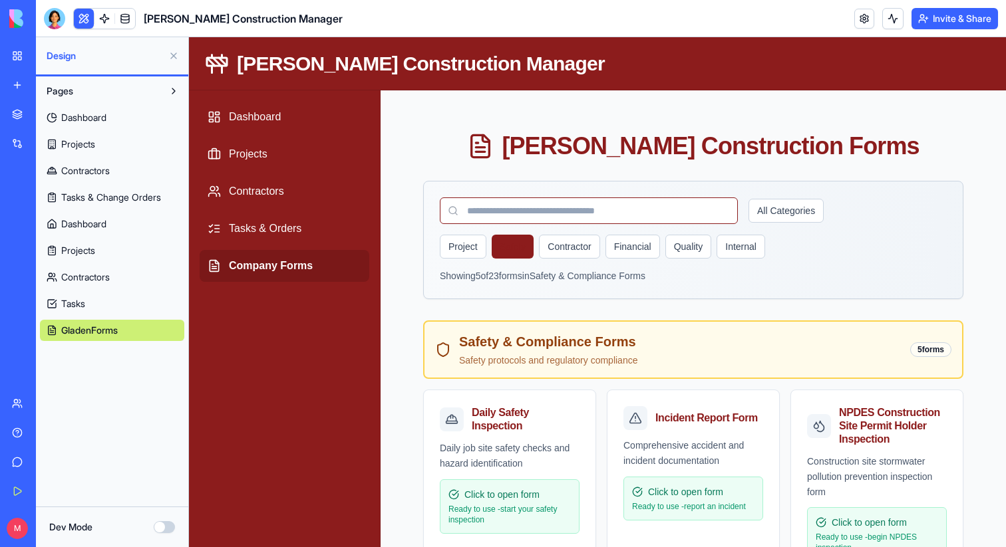
click at [523, 251] on button "Safety" at bounding box center [513, 247] width 43 height 24
click at [738, 241] on button "Internal" at bounding box center [740, 247] width 49 height 24
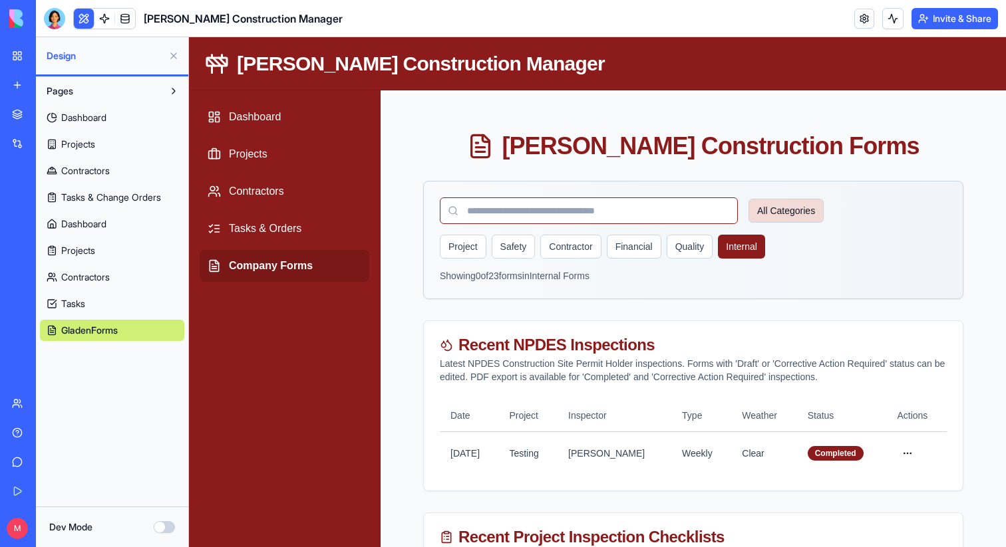
click at [774, 216] on button "All Categories" at bounding box center [785, 211] width 75 height 24
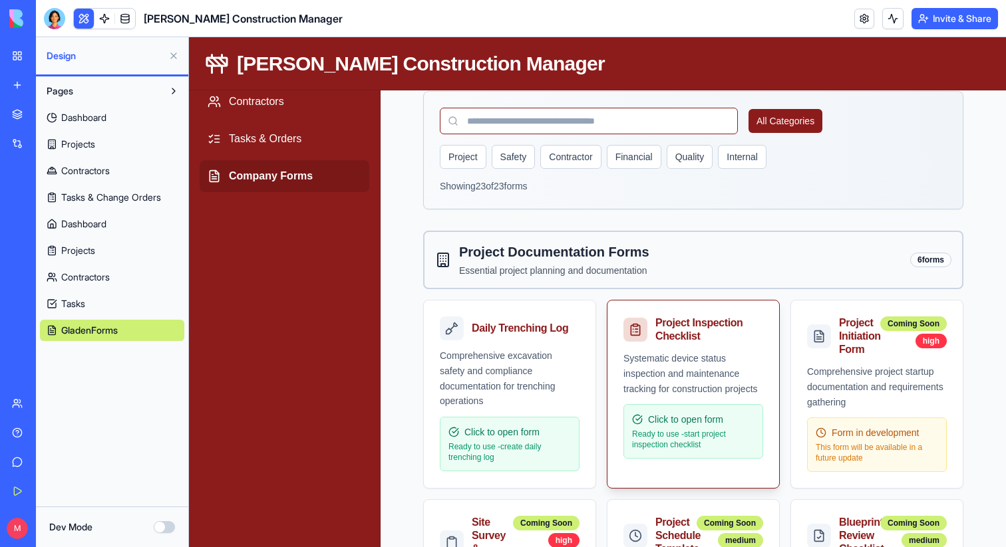
scroll to position [92, 0]
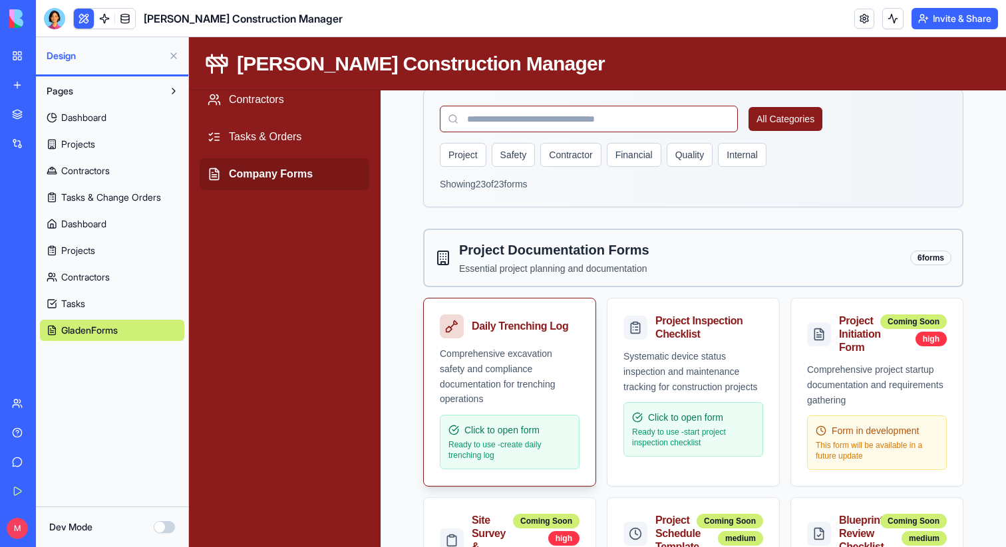
click at [541, 394] on div "Comprehensive excavation safety and compliance documentation for trenching oper…" at bounding box center [510, 377] width 140 height 61
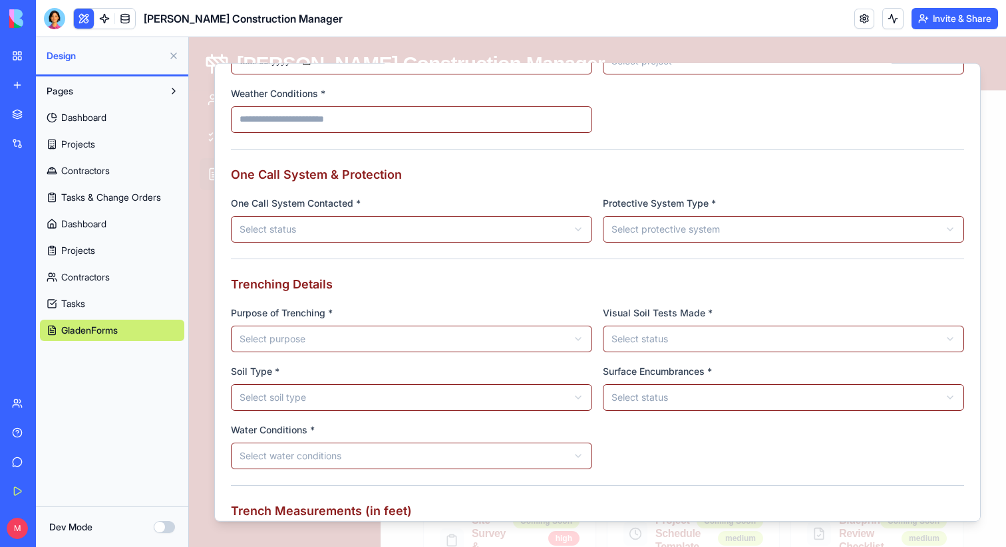
scroll to position [0, 0]
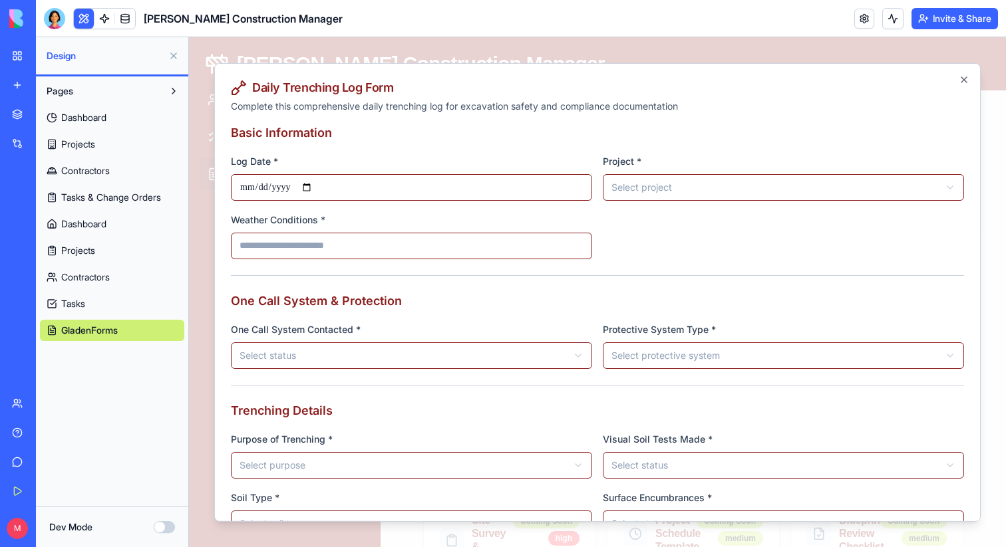
click at [917, 124] on h3 "Basic Information" at bounding box center [597, 132] width 733 height 19
click at [964, 76] on icon "button" at bounding box center [964, 79] width 11 height 11
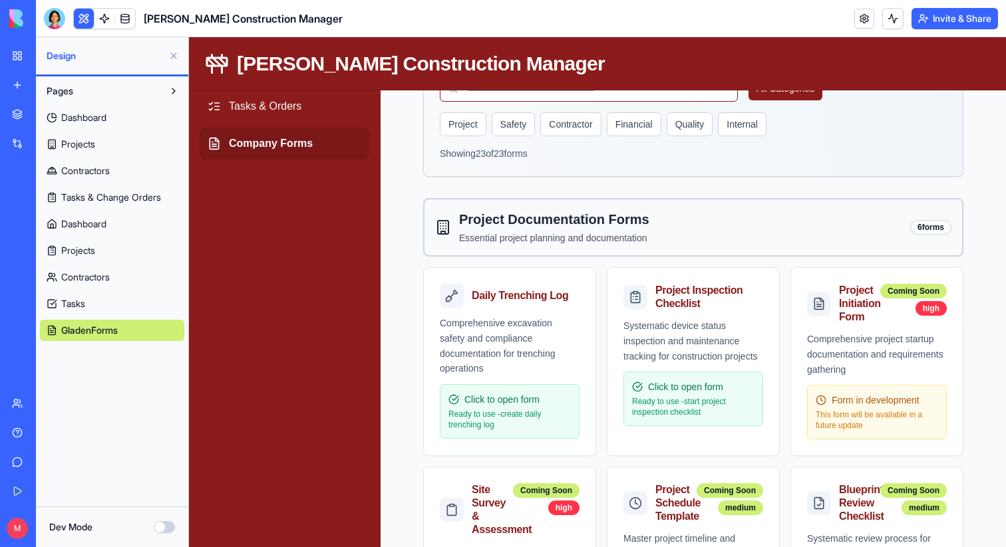
scroll to position [141, 0]
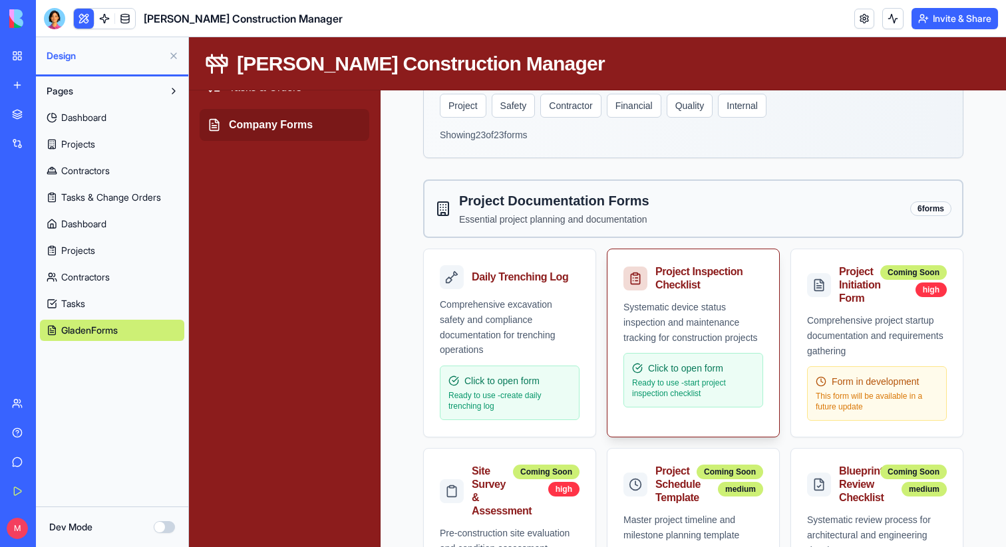
click at [636, 340] on div "Systematic device status inspection and maintenance tracking for construction p…" at bounding box center [693, 322] width 140 height 45
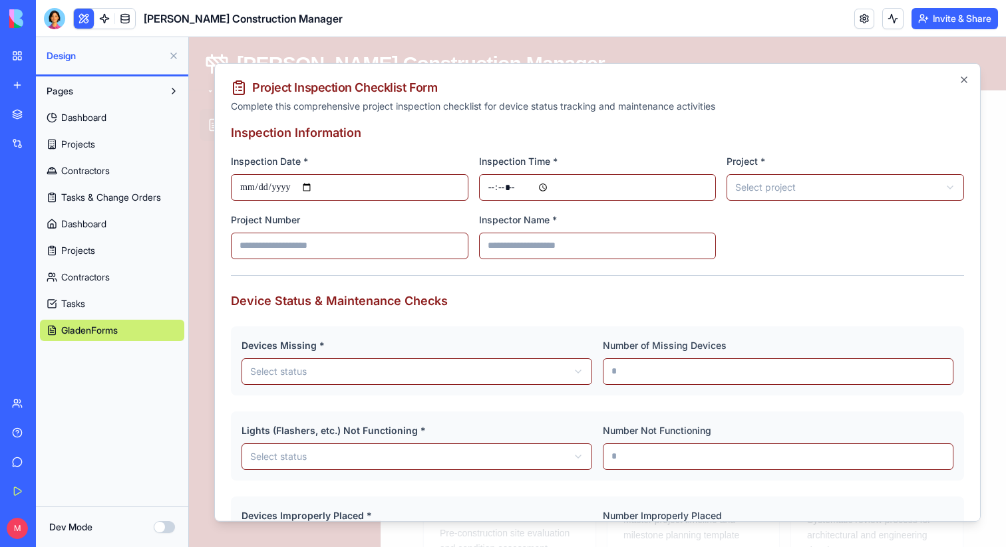
click at [971, 76] on div "**********" at bounding box center [597, 292] width 766 height 459
click at [962, 82] on icon "button" at bounding box center [964, 79] width 11 height 11
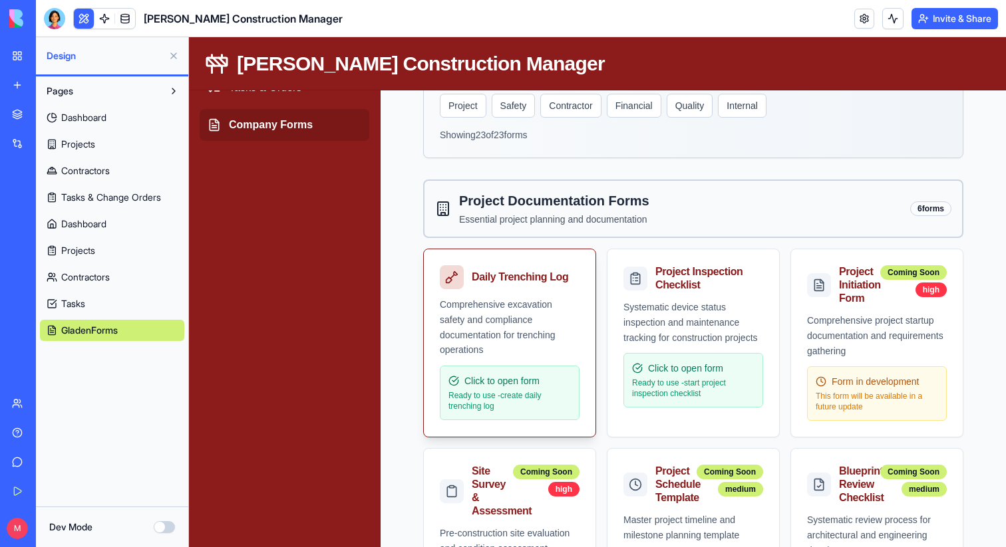
click at [522, 325] on div "Comprehensive excavation safety and compliance documentation for trenching oper…" at bounding box center [510, 327] width 140 height 61
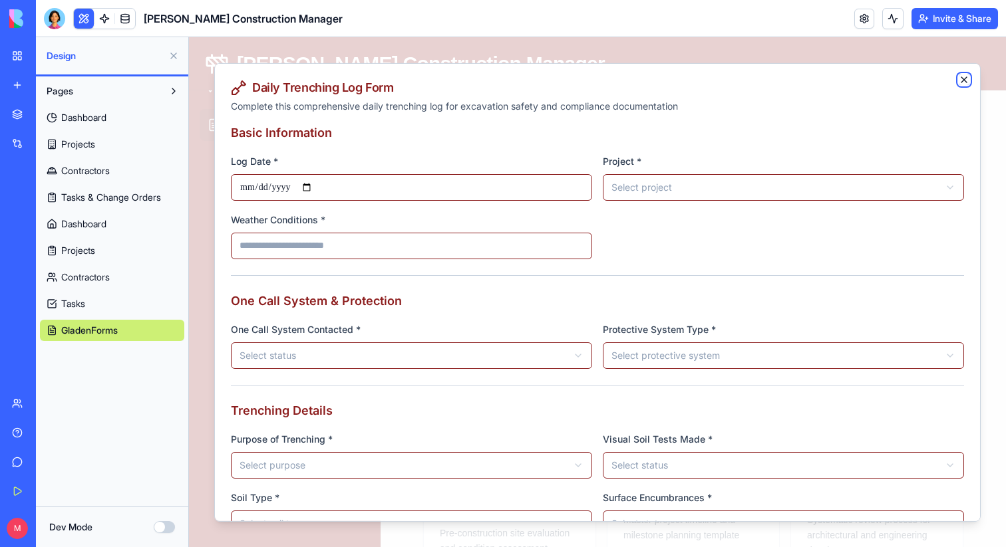
click at [959, 78] on icon "button" at bounding box center [964, 79] width 11 height 11
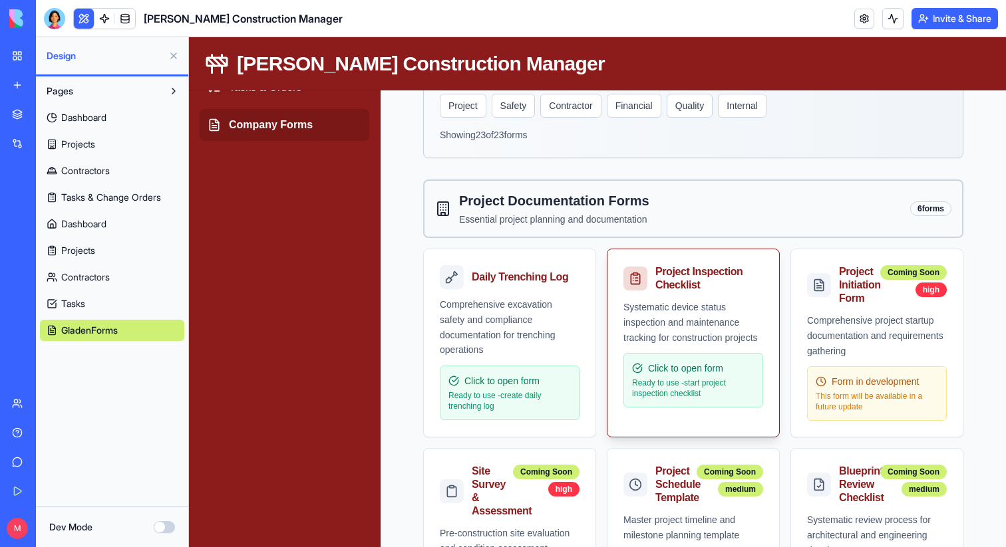
click at [618, 289] on div "Project Inspection Checklist" at bounding box center [693, 274] width 172 height 51
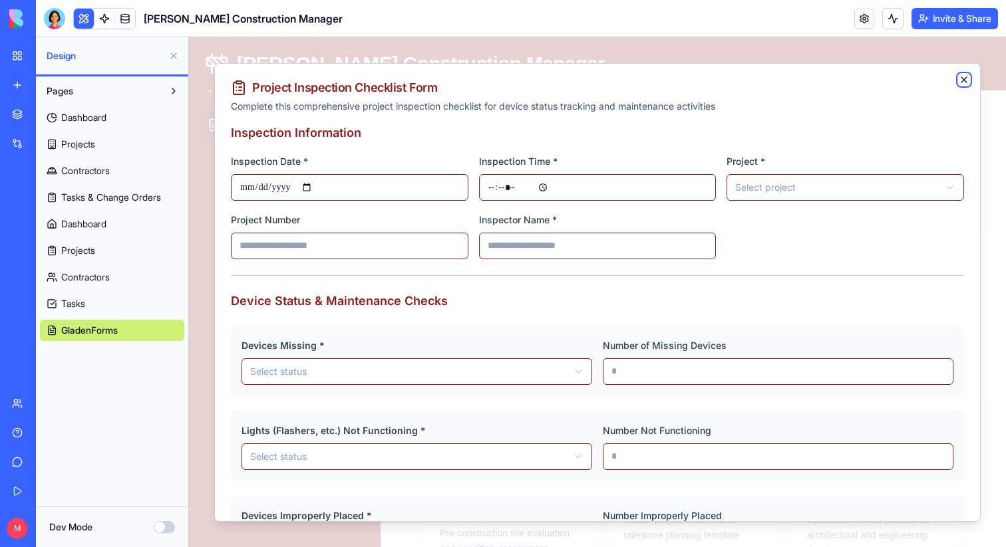
click at [966, 78] on icon "button" at bounding box center [964, 79] width 11 height 11
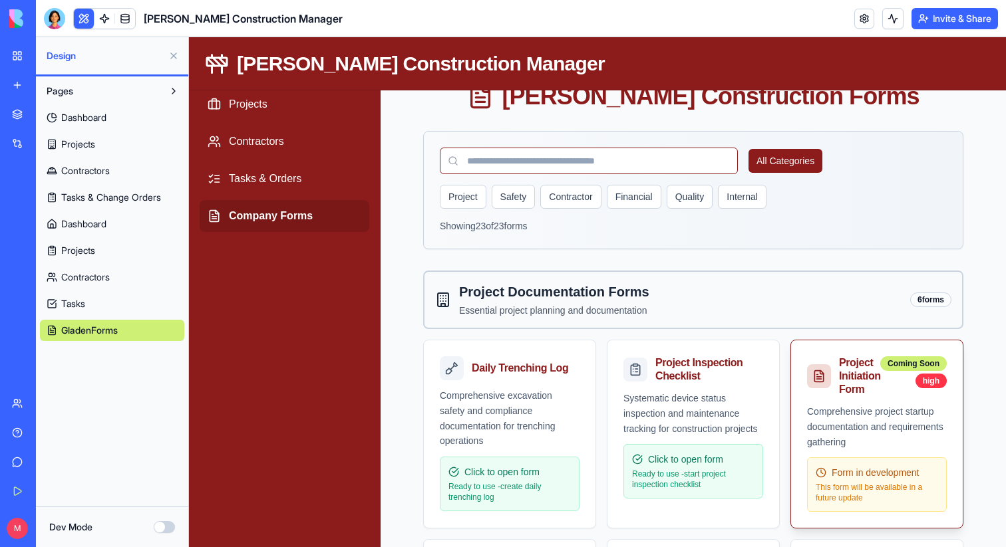
scroll to position [44, 0]
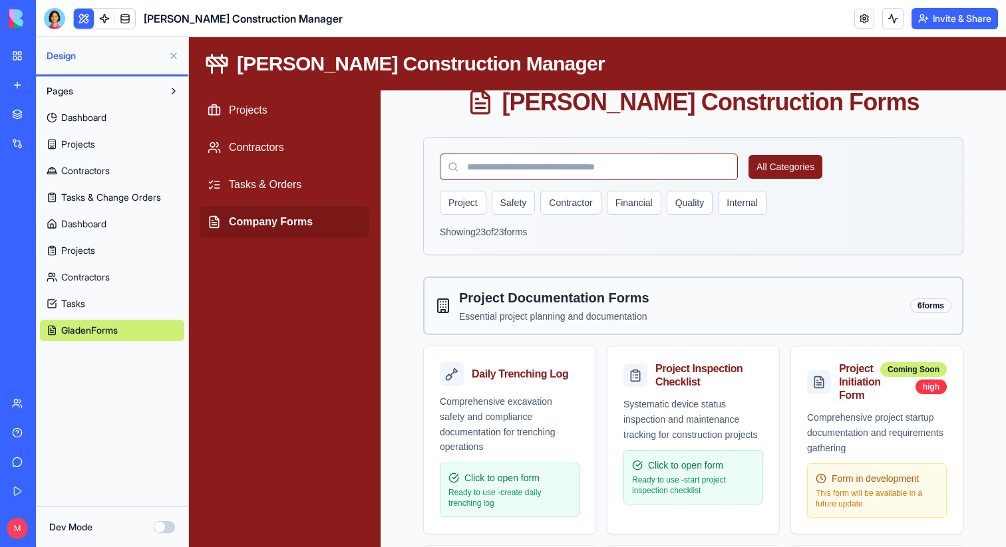
click at [481, 234] on div "Showing 23 of 23 forms" at bounding box center [693, 232] width 507 height 13
drag, startPoint x: 481, startPoint y: 234, endPoint x: 522, endPoint y: 234, distance: 41.2
click at [522, 234] on div "Showing 23 of 23 forms" at bounding box center [693, 232] width 507 height 13
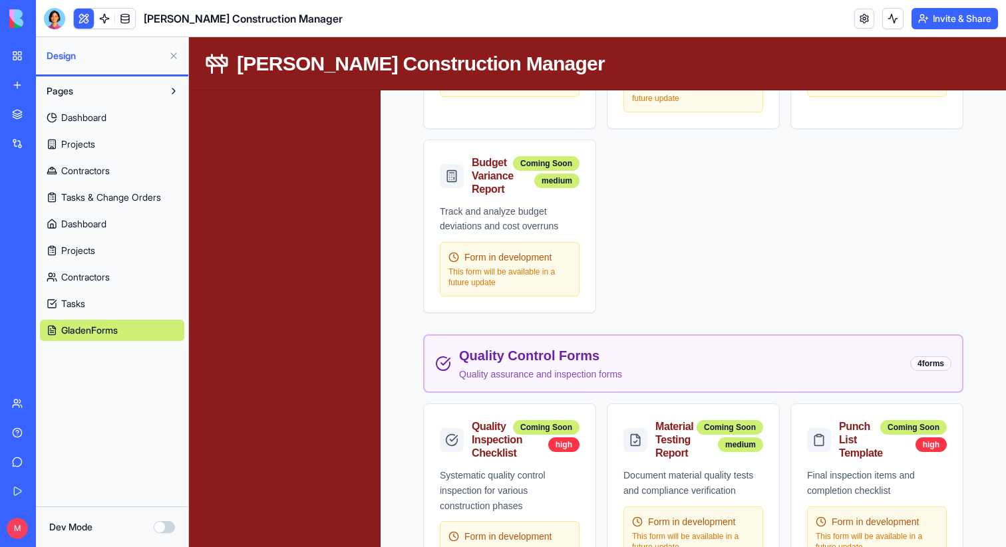
scroll to position [1859, 0]
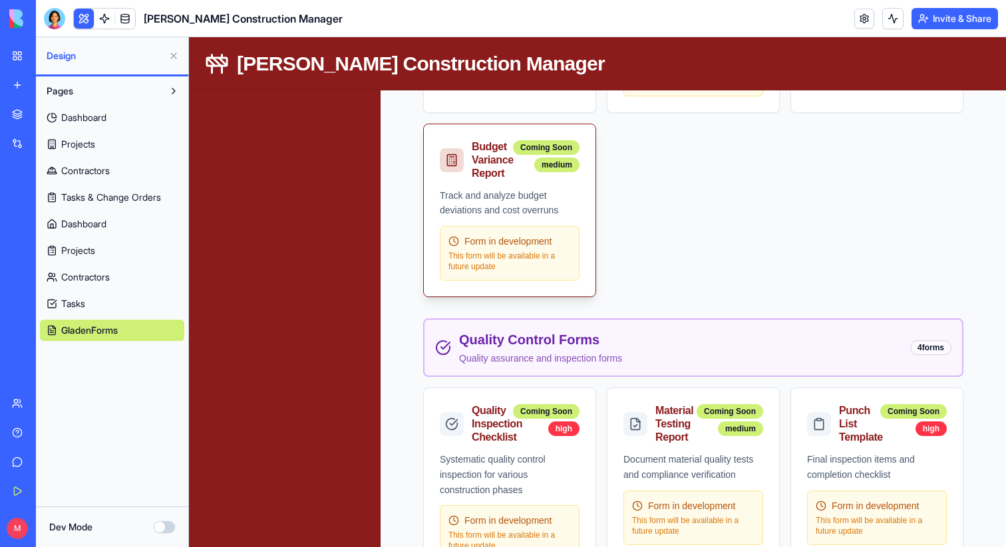
click at [514, 224] on div "Track and analyze budget deviations and cost overruns Form in development This …" at bounding box center [510, 242] width 172 height 109
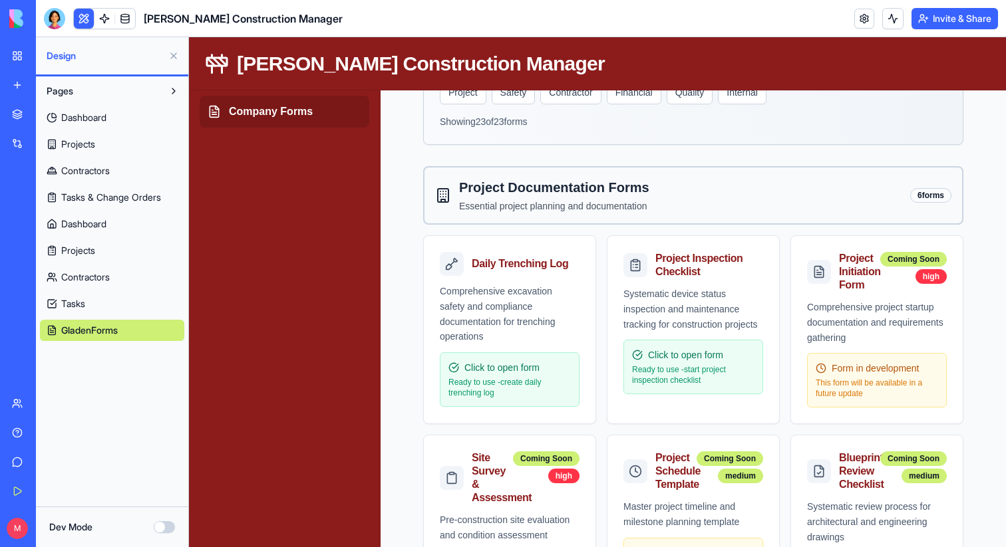
scroll to position [0, 0]
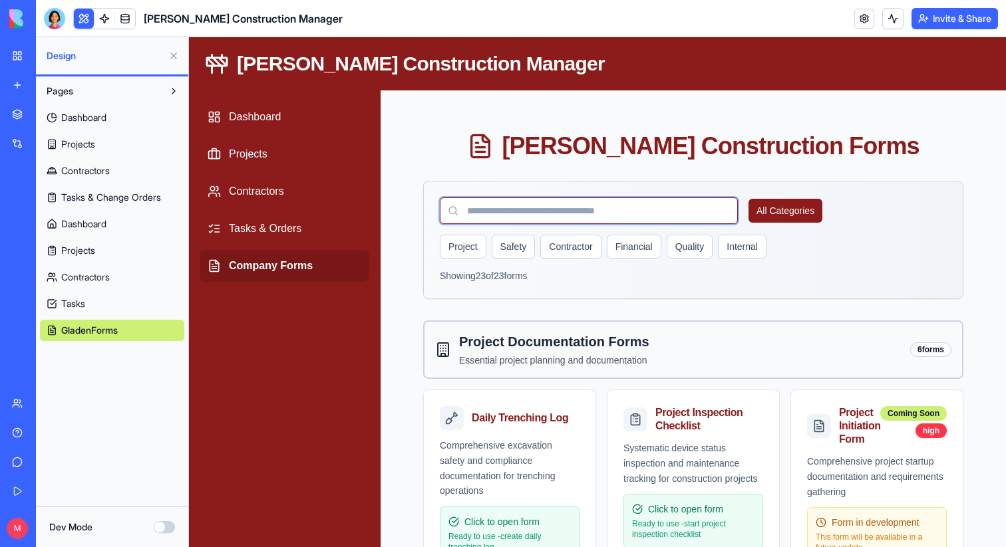
click at [491, 212] on input at bounding box center [589, 211] width 298 height 27
click at [484, 192] on div "All Categories Project Safety Contractor Financial Quality Internal Showing 23 …" at bounding box center [693, 240] width 539 height 117
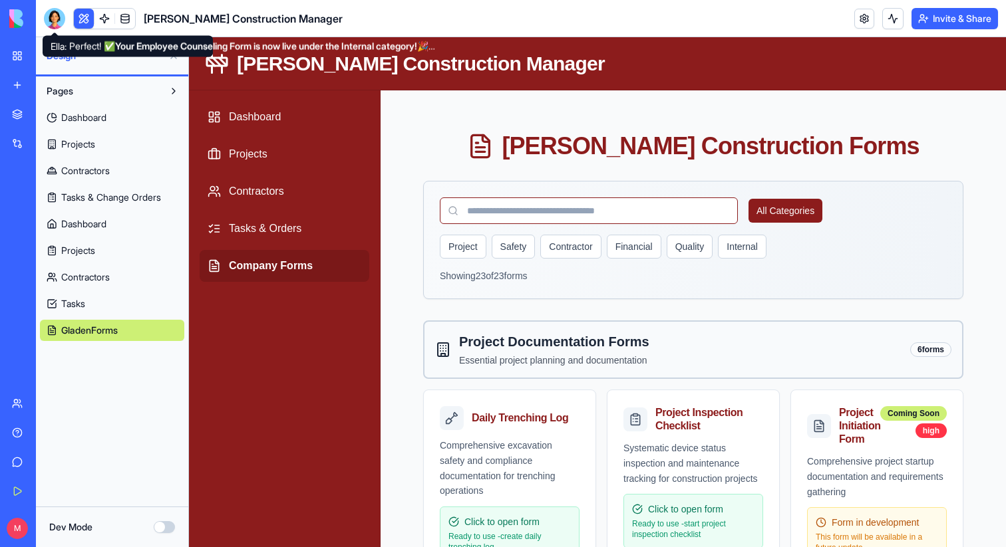
click at [51, 19] on div at bounding box center [54, 18] width 21 height 21
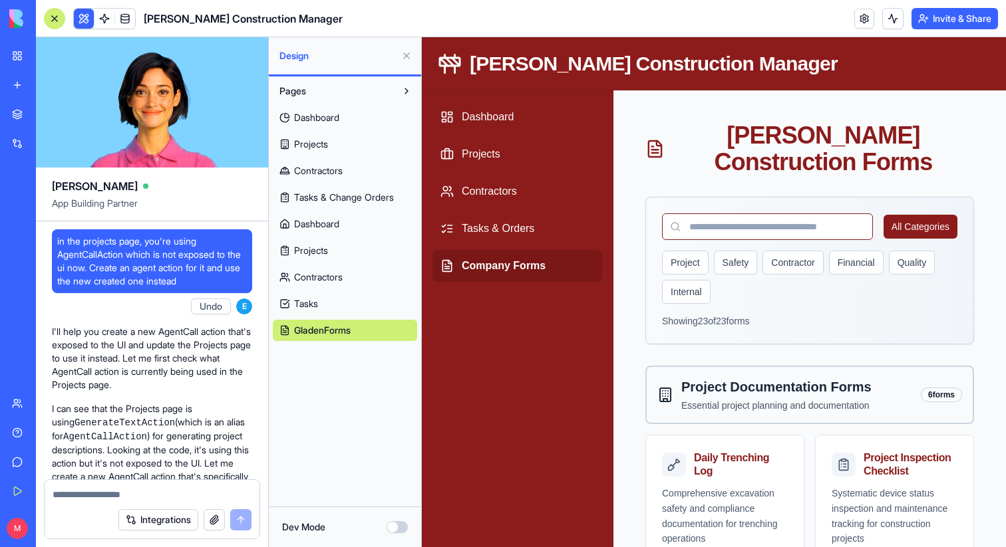
click at [159, 333] on p "I'll help you create a new AgentCall action that's exposed to the UI and update…" at bounding box center [152, 358] width 200 height 67
click at [176, 309] on div "E Undo 10:23 on Sep 25" at bounding box center [189, 306] width 125 height 27
drag, startPoint x: 176, startPoint y: 309, endPoint x: 146, endPoint y: 310, distance: 30.0
click at [146, 310] on div "E Undo 10:23 on Sep 25" at bounding box center [189, 306] width 125 height 27
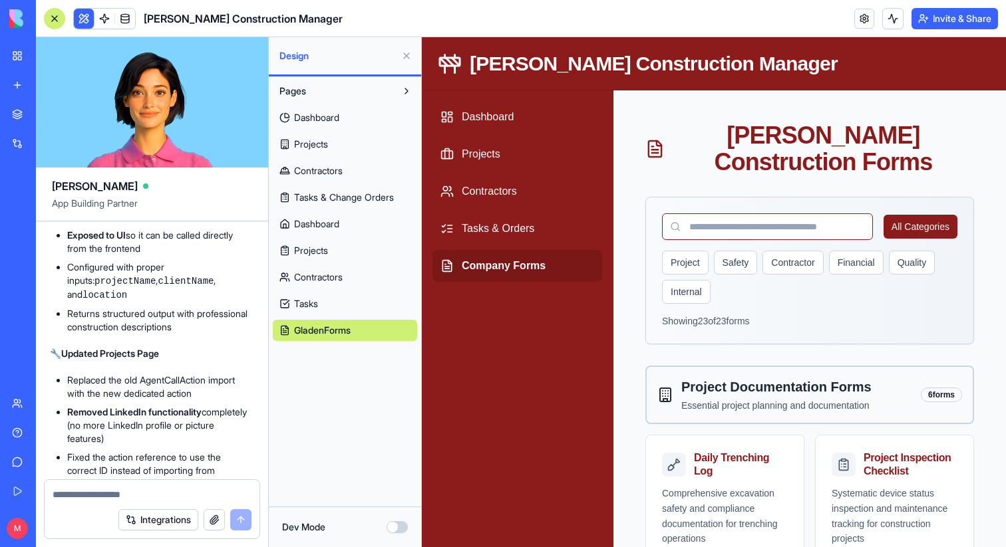
scroll to position [1874, 2]
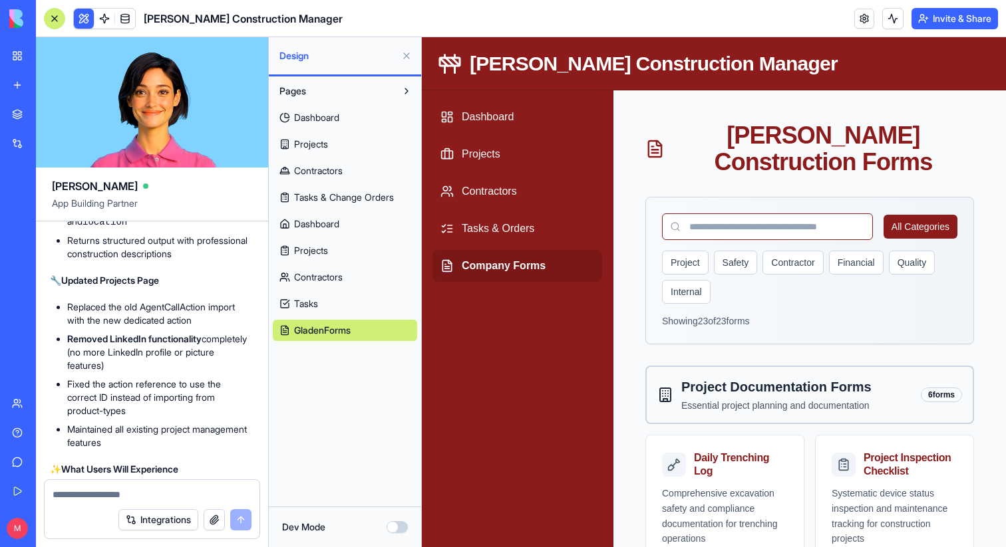
click at [216, 327] on li "Replaced the old AgentCallAction import with the new dedicated action" at bounding box center [158, 314] width 183 height 27
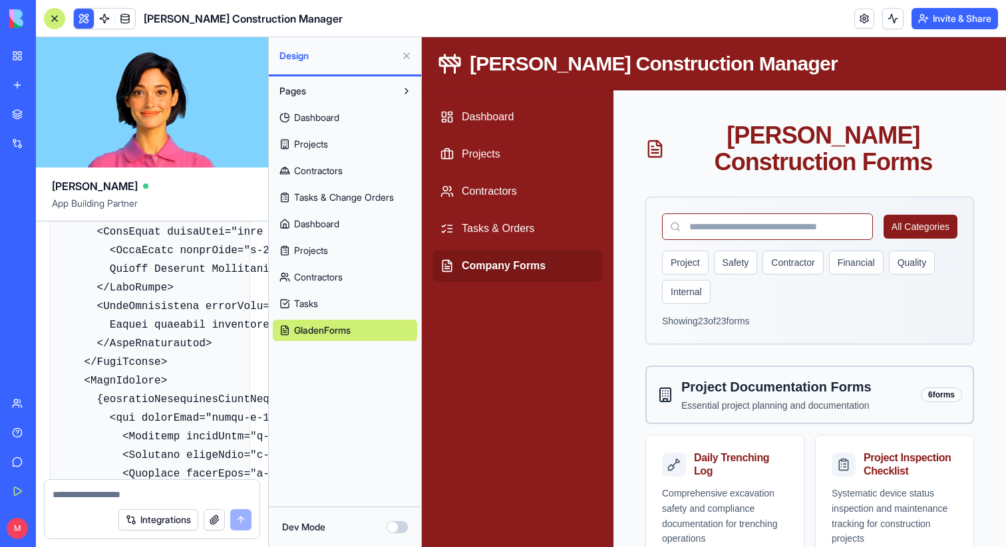
scroll to position [27243, 2]
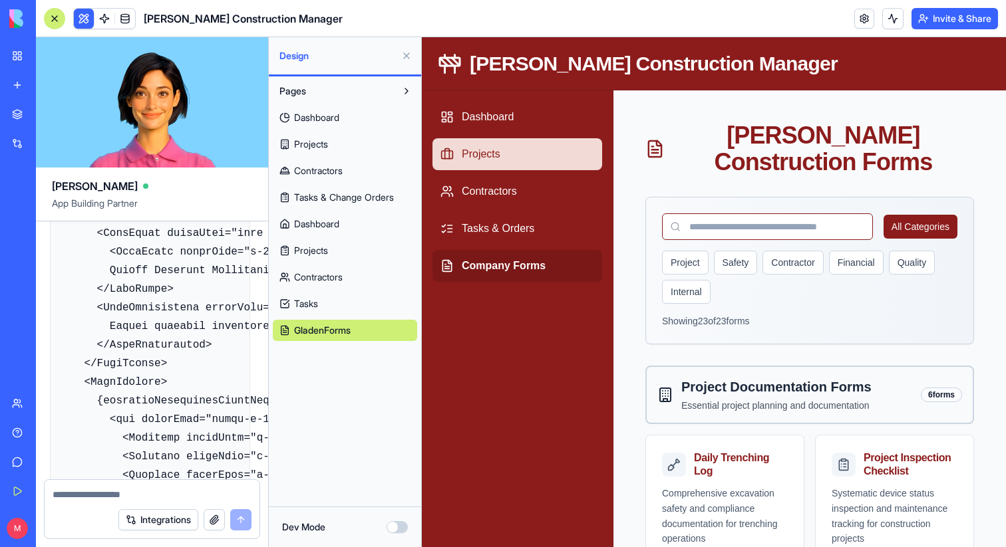
click at [549, 152] on link "Projects" at bounding box center [517, 154] width 170 height 32
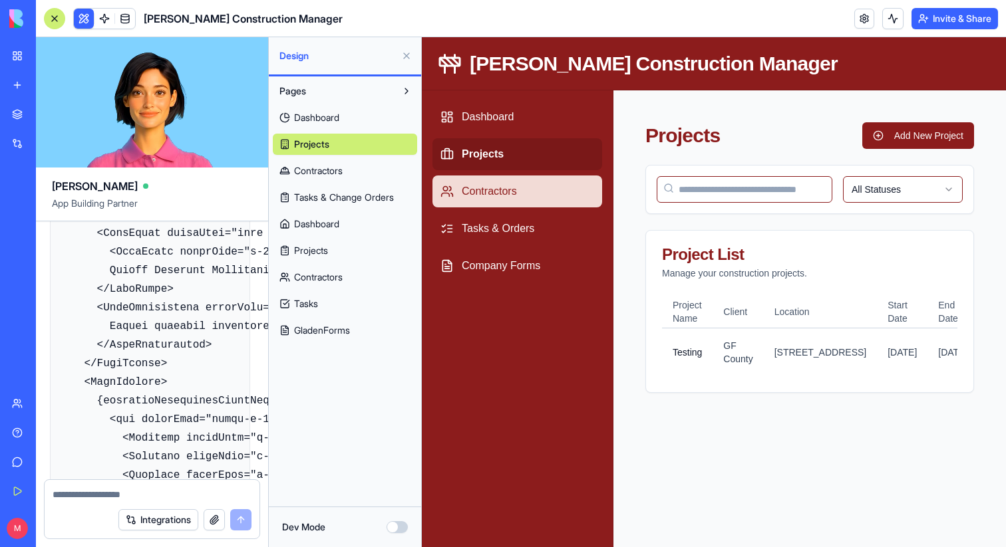
click at [535, 188] on link "Contractors" at bounding box center [517, 192] width 170 height 32
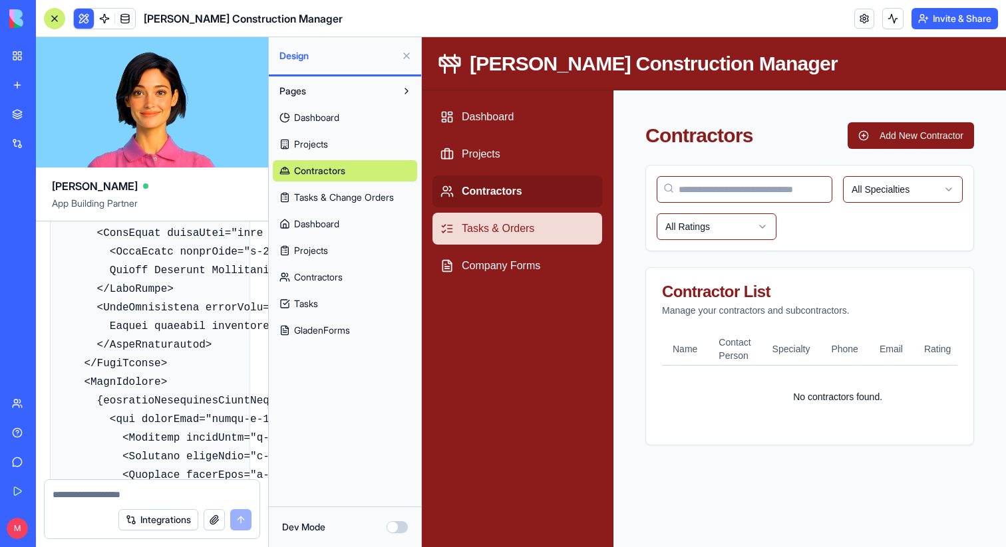
click at [543, 233] on link "Tasks & Orders" at bounding box center [517, 229] width 170 height 32
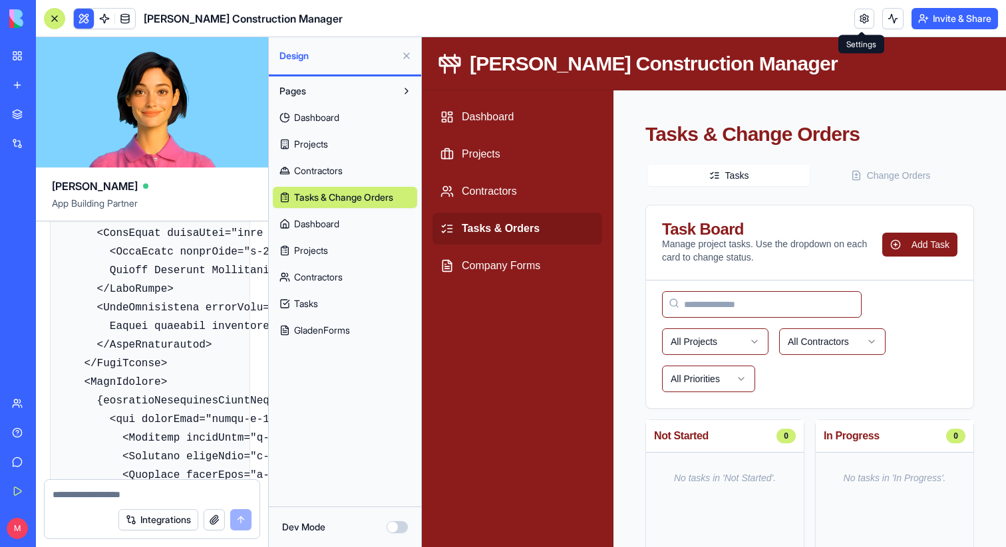
click at [879, 12] on div "Invite & Share" at bounding box center [926, 18] width 144 height 21
click at [857, 19] on link at bounding box center [864, 19] width 20 height 20
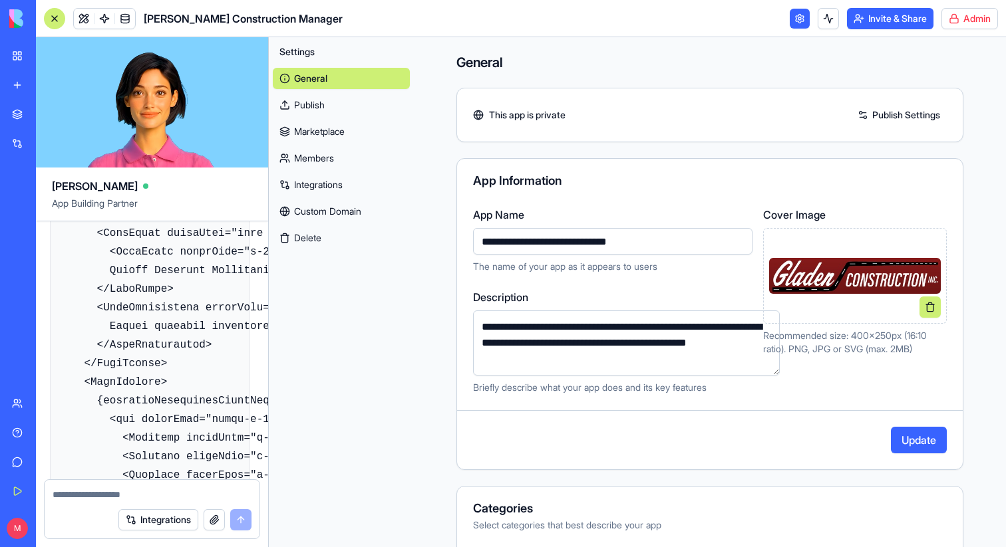
type input "**********"
click at [627, 61] on h4 "General" at bounding box center [709, 62] width 507 height 19
click at [971, 19] on html "BETA My Workspace New app Marketplace Integrations Recent Gladen Construction -…" at bounding box center [503, 273] width 1006 height 547
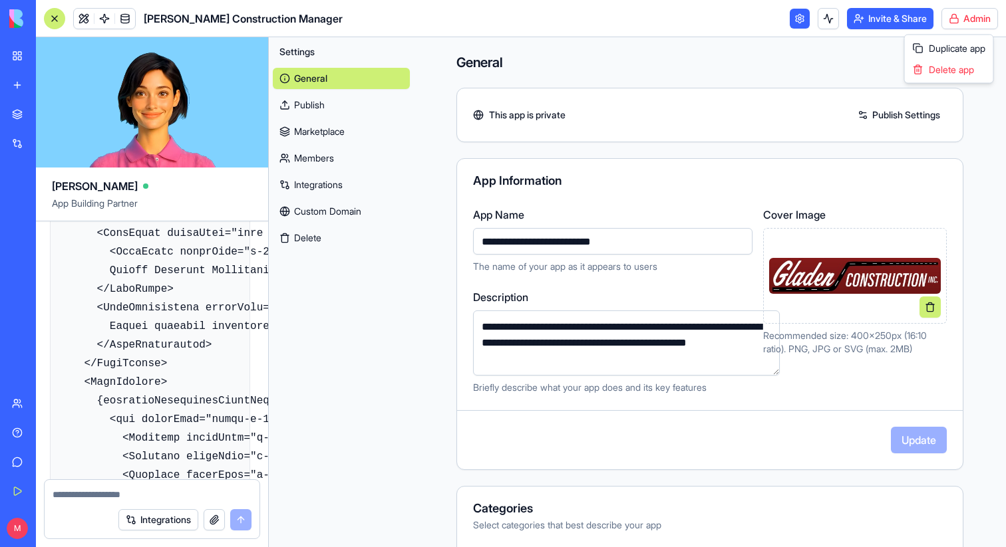
click at [970, 17] on html "BETA My Workspace New app Marketplace Integrations Recent Gladen Construction -…" at bounding box center [503, 273] width 1006 height 547
click at [977, 11] on html "BETA My Workspace New app Marketplace Integrations Recent Gladen Construction -…" at bounding box center [503, 273] width 1006 height 547
click at [349, 116] on div "General Publish Marketplace Members Integrations Custom Domain Delete" at bounding box center [341, 156] width 137 height 186
click at [348, 116] on div "General Publish Marketplace Members Integrations Custom Domain Delete" at bounding box center [341, 156] width 137 height 186
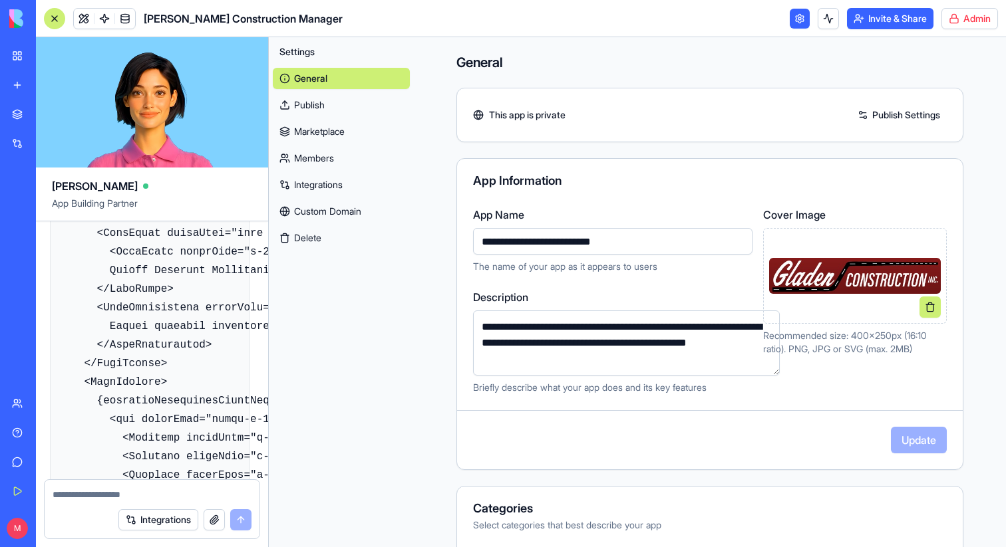
click at [309, 115] on link "Publish" at bounding box center [341, 104] width 137 height 21
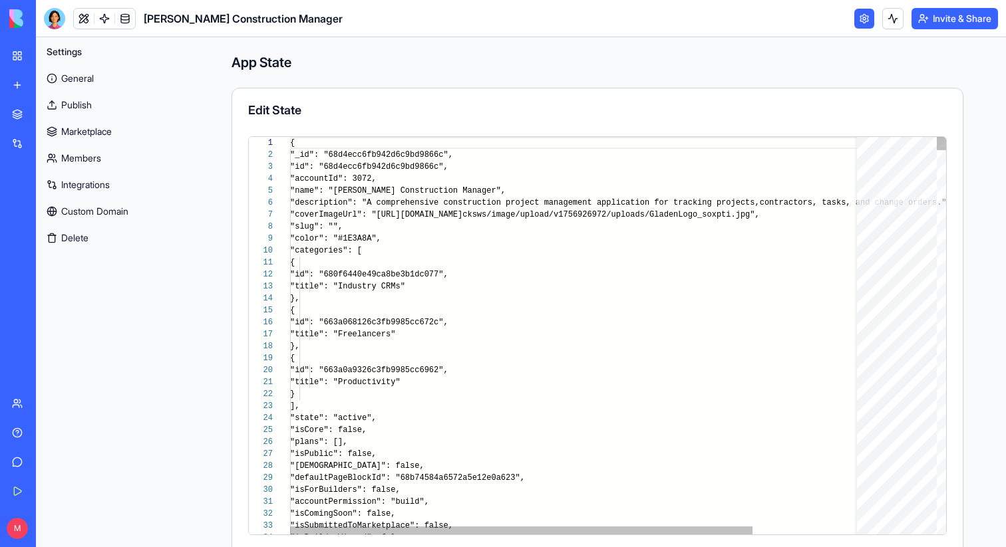
scroll to position [120, 0]
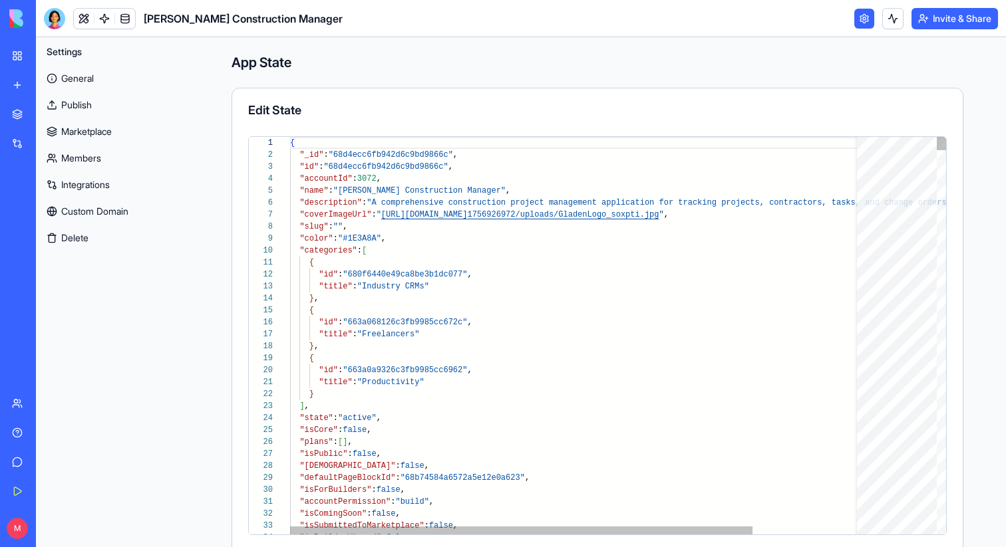
type textarea "**********"
type textarea "*"
type textarea "**********"
type textarea "**"
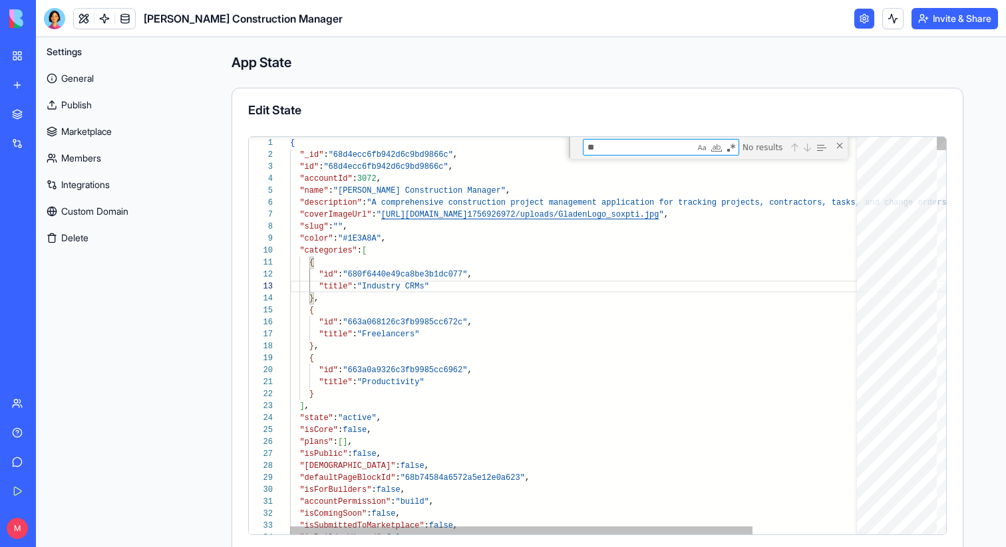
type textarea "**********"
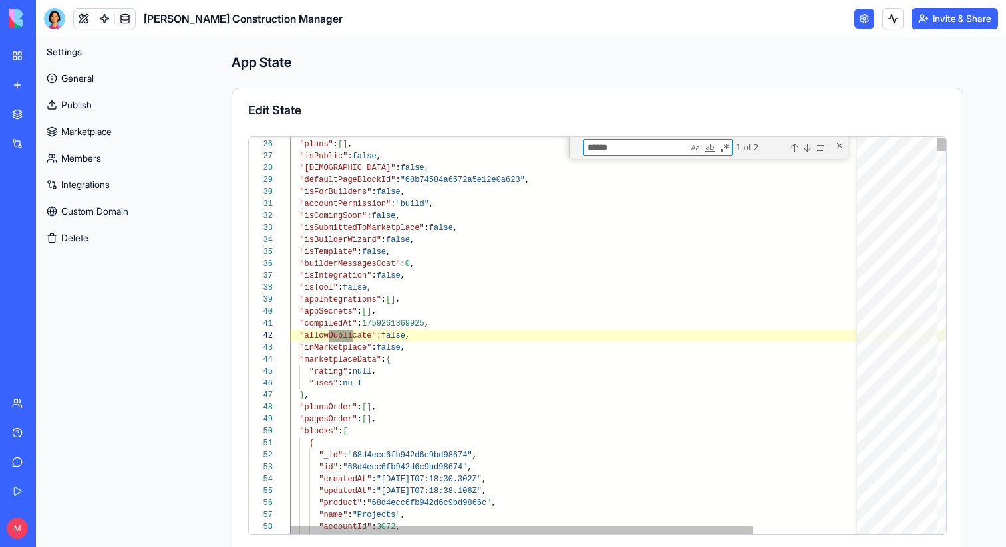
type textarea "*******"
type textarea "**********"
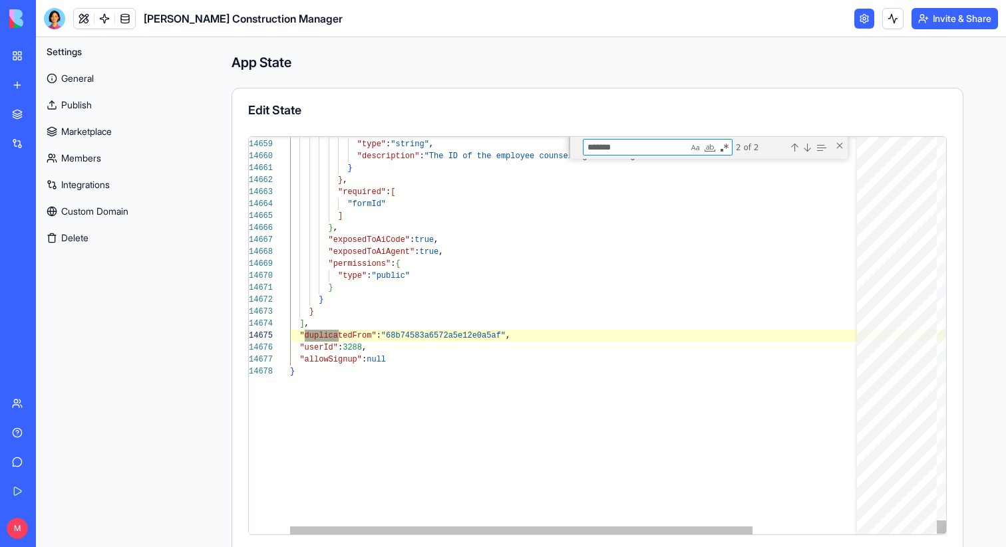
scroll to position [84, 48]
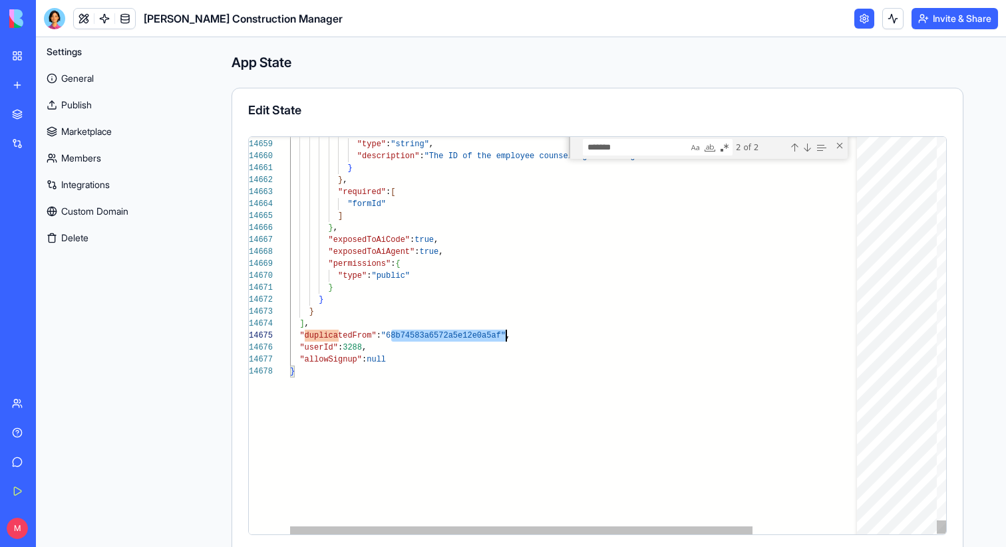
scroll to position [48, 216]
type textarea "*"
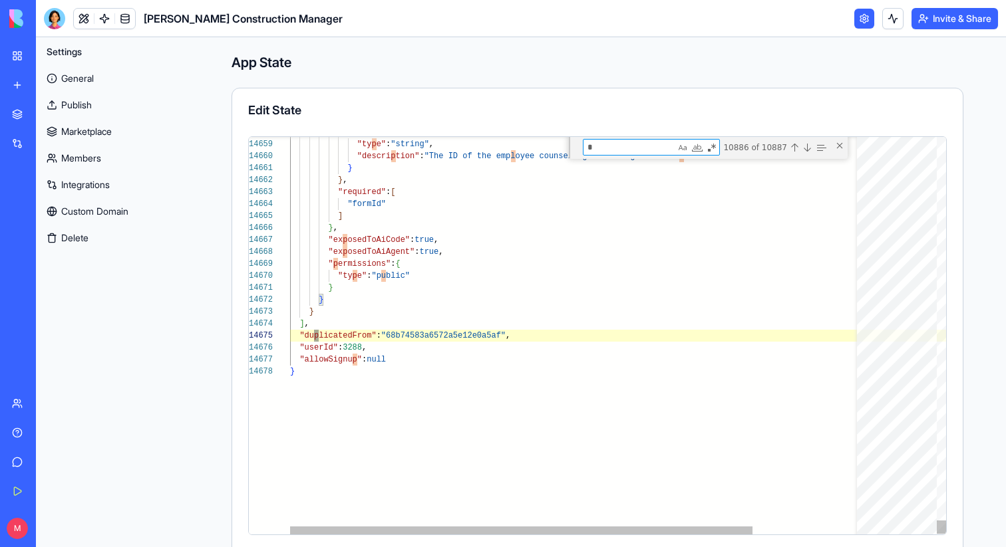
type textarea "**********"
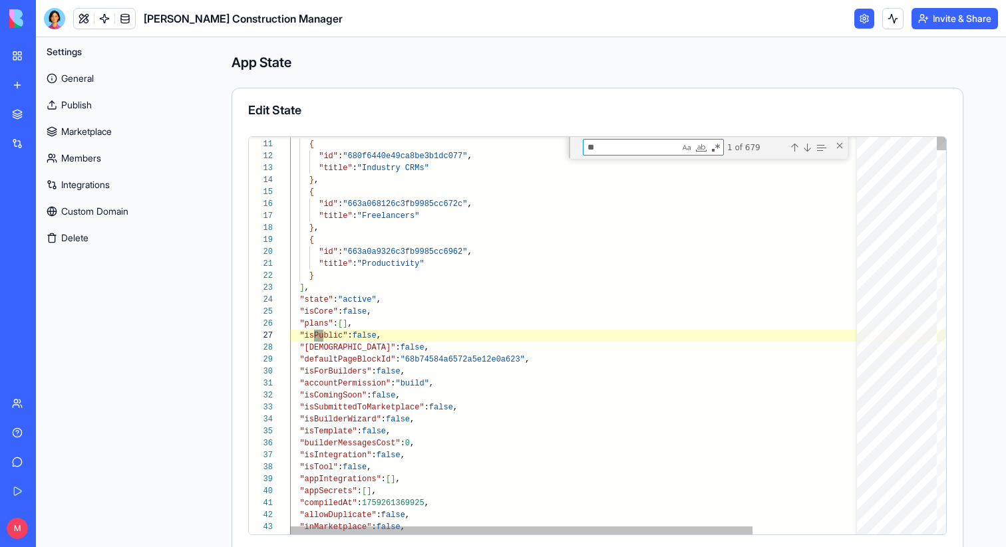
type textarea "***"
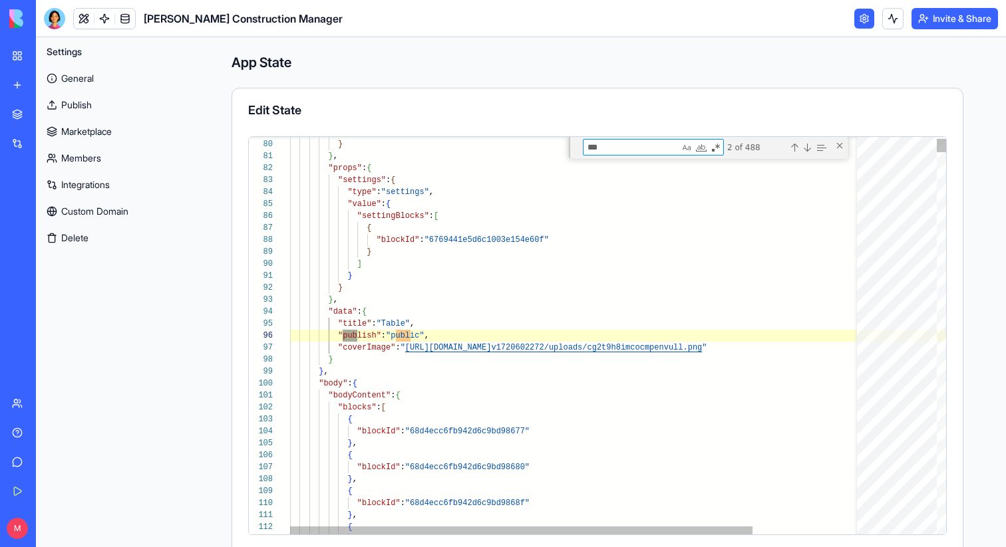
scroll to position [120, 67]
type textarea "**********"
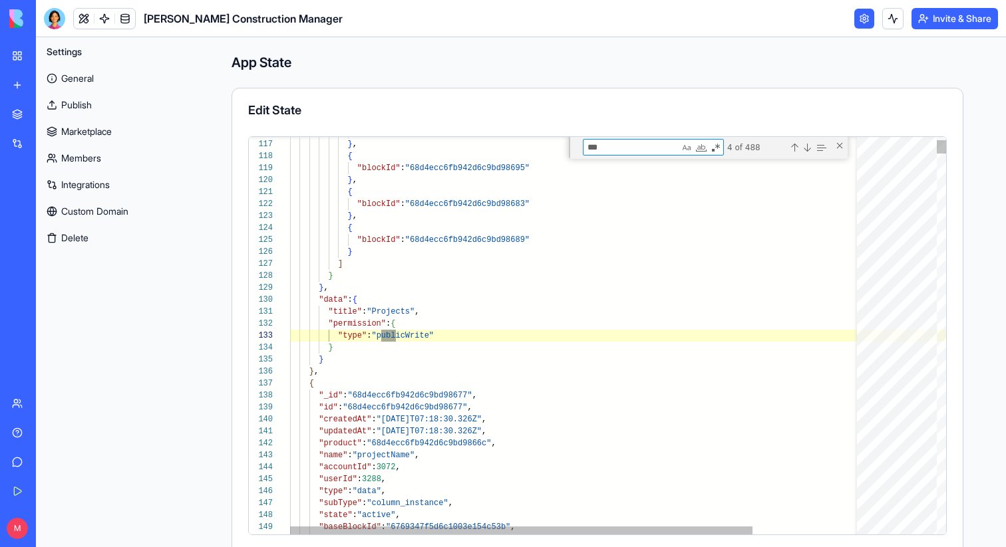
type textarea "***"
